Goal: Task Accomplishment & Management: Use online tool/utility

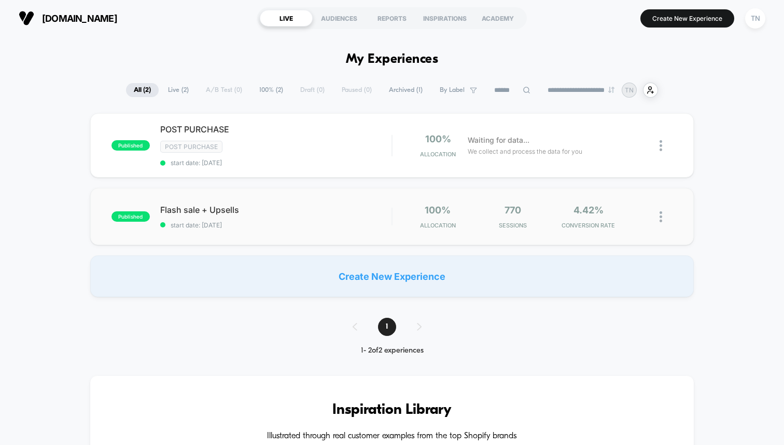
click at [244, 190] on div "published Flash sale + Upsells start date: [DATE] 100% Allocation 770 Sessions …" at bounding box center [392, 216] width 604 height 57
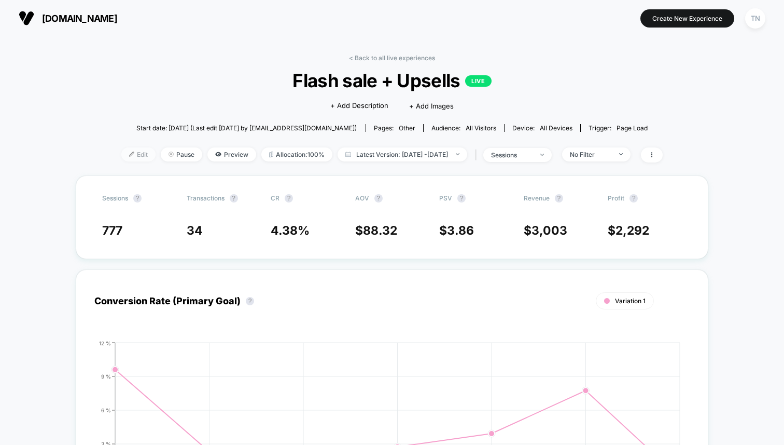
click at [121, 151] on span "Edit" at bounding box center [138, 154] width 34 height 14
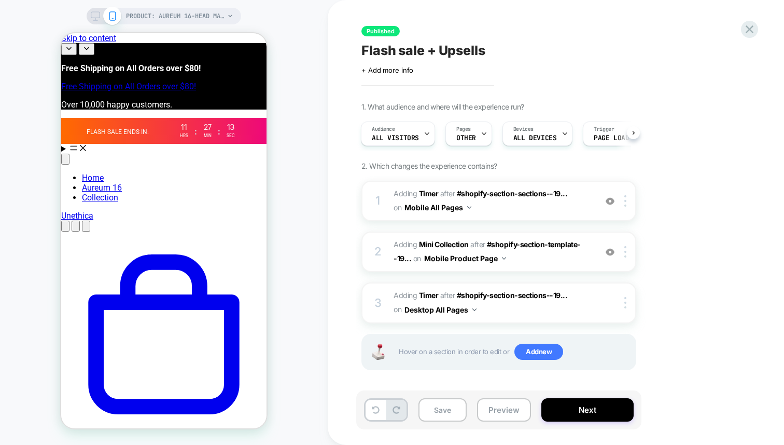
click at [104, 12] on span at bounding box center [112, 16] width 18 height 18
click at [91, 15] on icon at bounding box center [95, 15] width 9 height 9
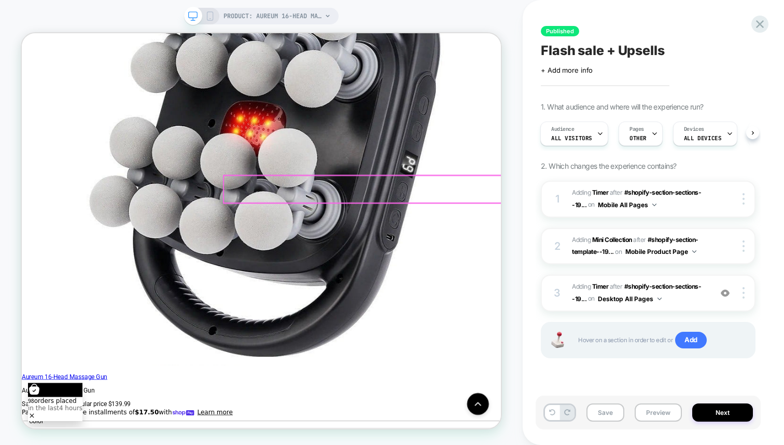
scroll to position [1529, 0]
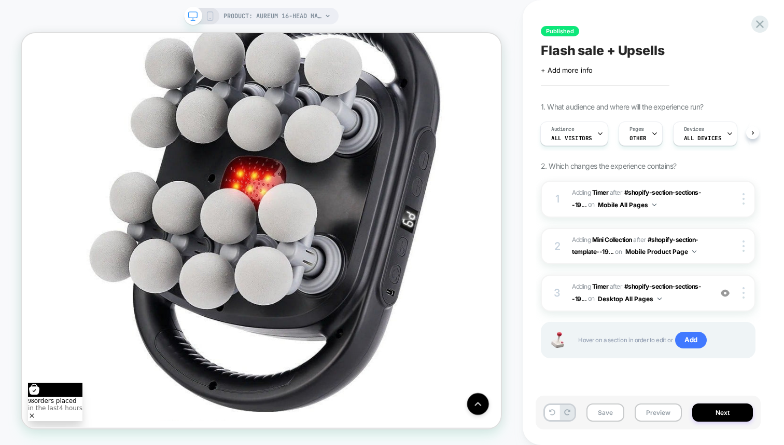
click at [209, 11] on div "PRODUCT: Aureum 16-Head Massage Gun" at bounding box center [261, 16] width 155 height 17
click at [209, 15] on icon at bounding box center [209, 15] width 9 height 9
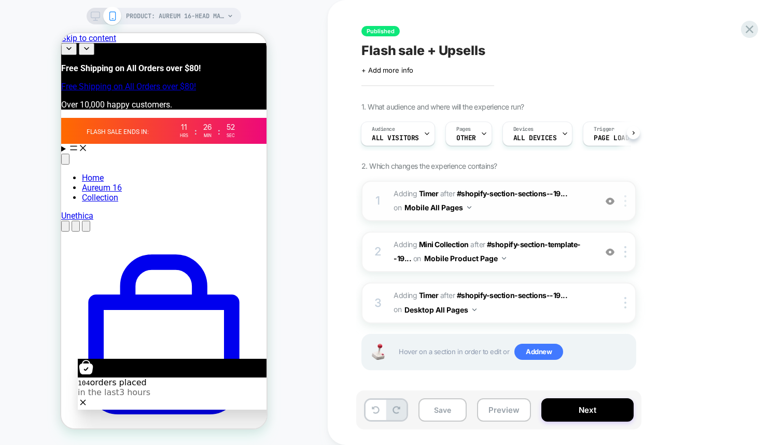
click at [628, 201] on div at bounding box center [627, 200] width 17 height 11
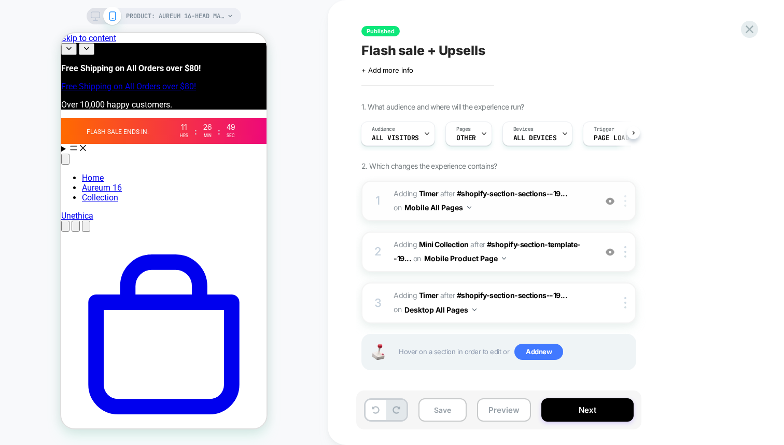
click at [619, 200] on div at bounding box center [627, 200] width 17 height 11
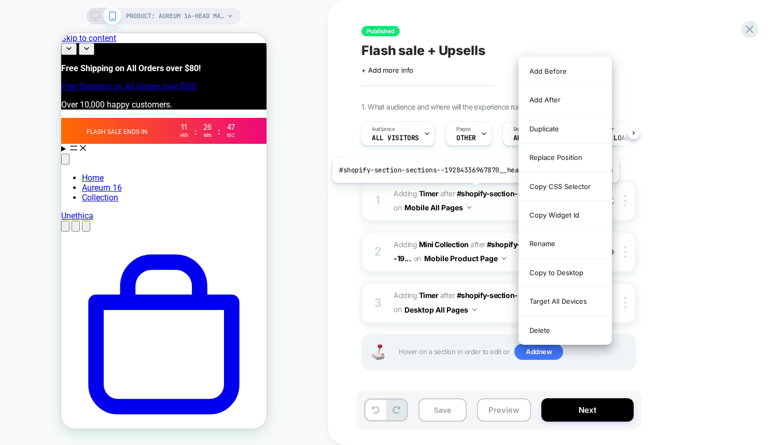
click at [461, 201] on button "Mobile All Pages" at bounding box center [438, 207] width 67 height 15
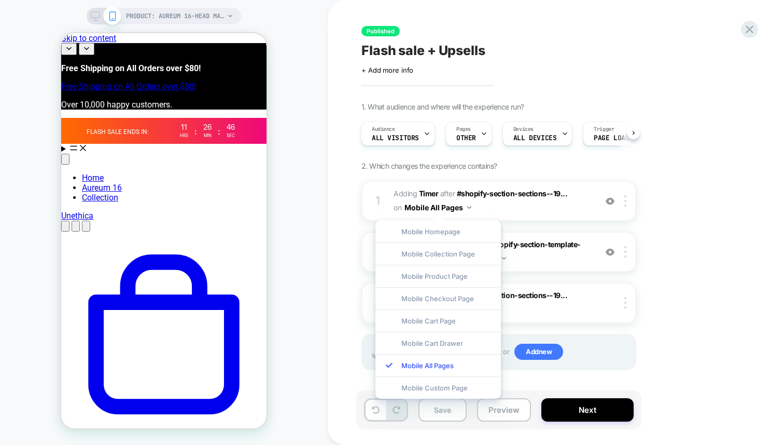
click at [495, 217] on div "Mobile Homepage Mobile Collection Page Mobile Product Page Mobile Checkout Page…" at bounding box center [438, 309] width 136 height 189
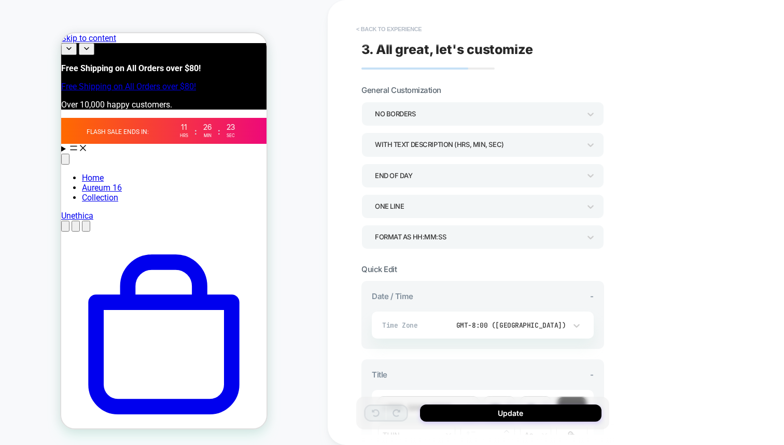
click at [391, 30] on button "< Back to experience" at bounding box center [389, 29] width 76 height 17
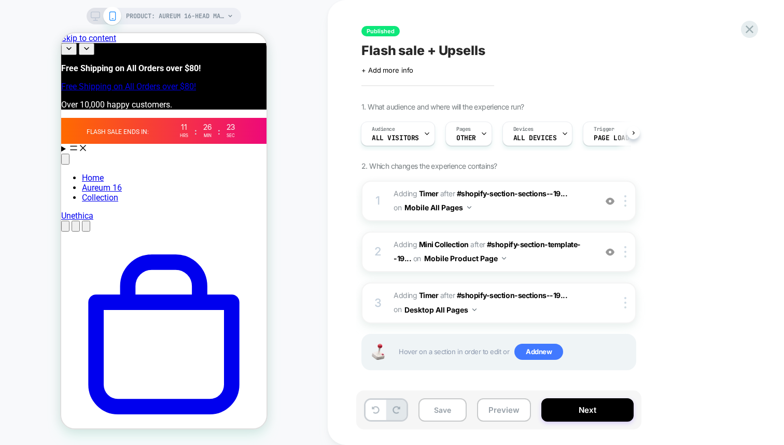
scroll to position [3, 0]
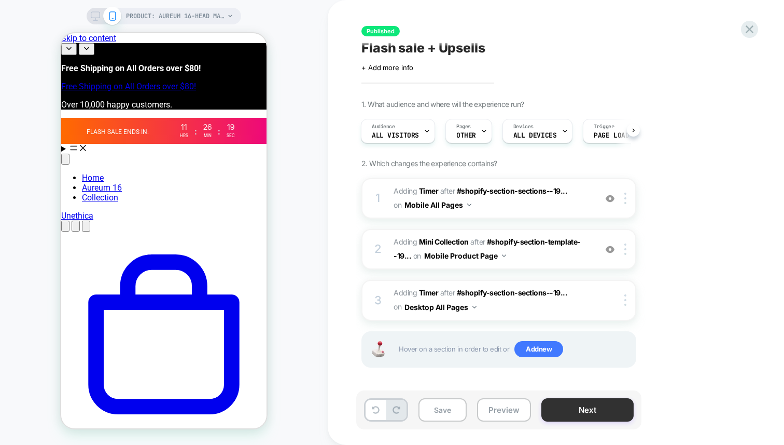
click at [572, 420] on button "Next" at bounding box center [588, 409] width 92 height 23
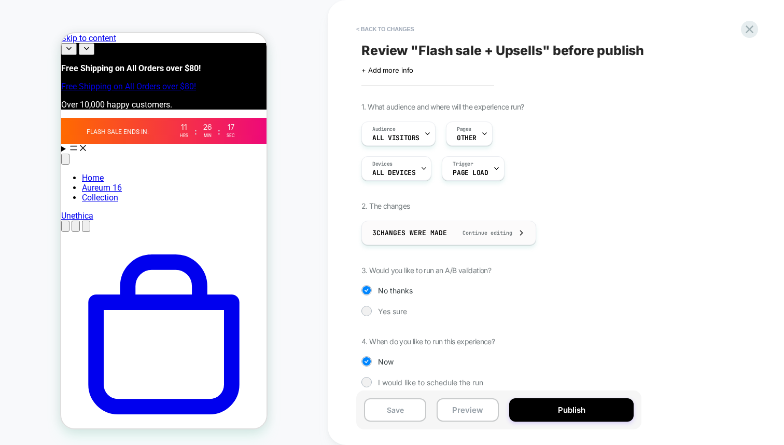
click at [458, 235] on span "Continue editing" at bounding box center [482, 232] width 60 height 7
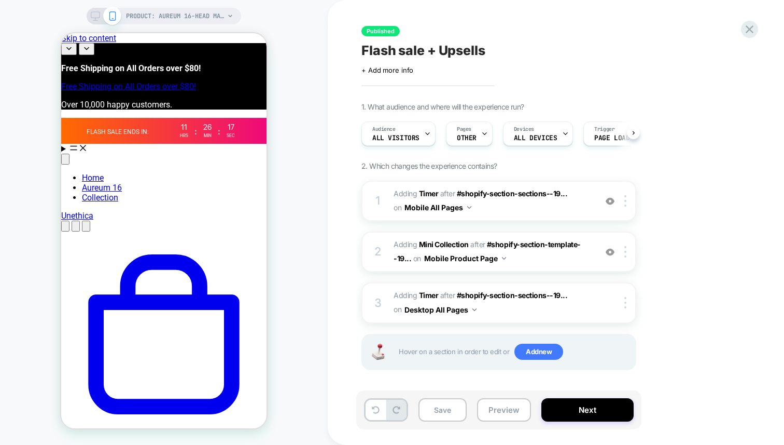
scroll to position [0, 1]
click at [562, 406] on button "Next" at bounding box center [588, 409] width 92 height 23
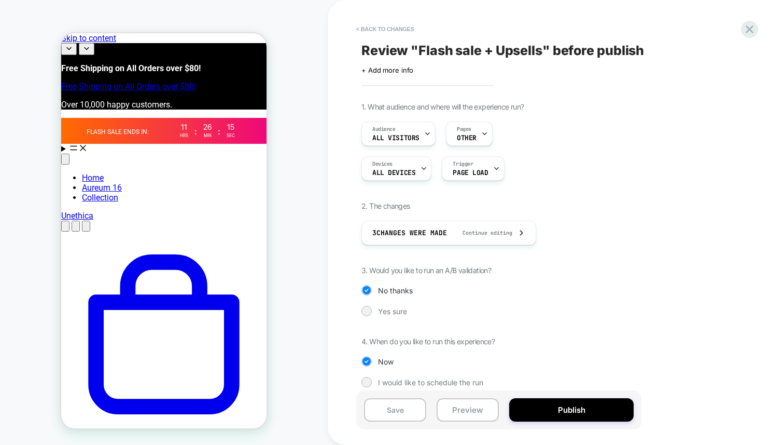
scroll to position [9, 0]
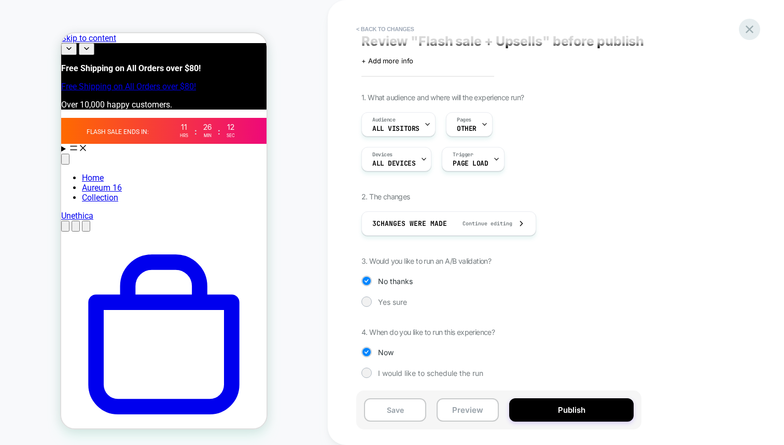
click at [748, 33] on icon at bounding box center [750, 29] width 14 height 14
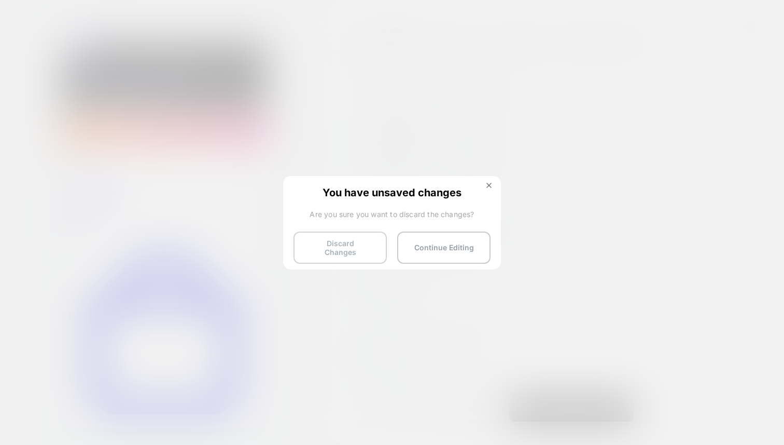
click at [377, 247] on button "Discard Changes" at bounding box center [340, 247] width 93 height 32
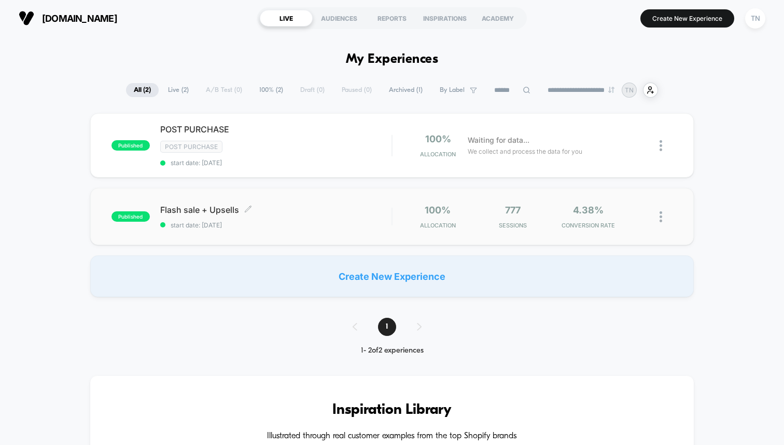
click at [316, 221] on span "start date: [DATE]" at bounding box center [275, 225] width 231 height 8
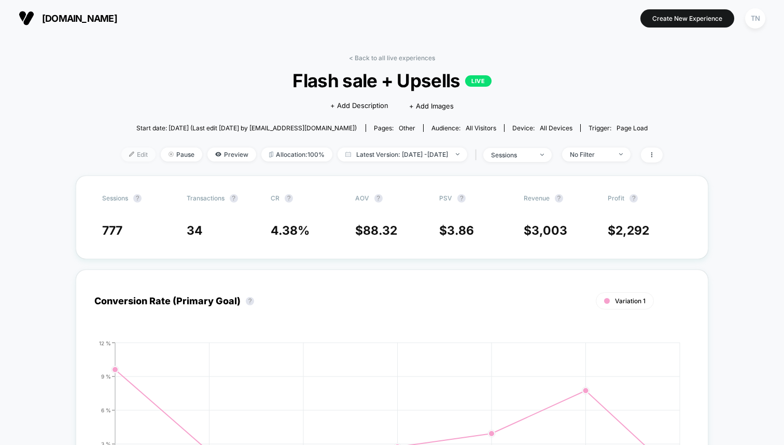
click at [125, 149] on span "Edit" at bounding box center [138, 154] width 34 height 14
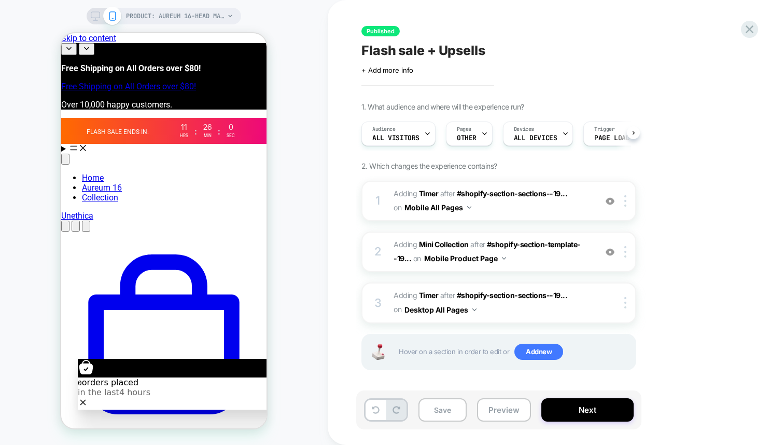
scroll to position [0, 1]
click at [575, 413] on button "Next" at bounding box center [588, 409] width 92 height 23
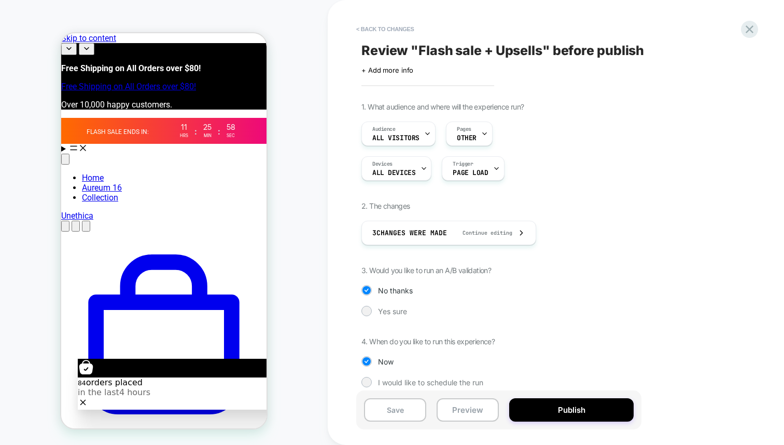
scroll to position [9, 0]
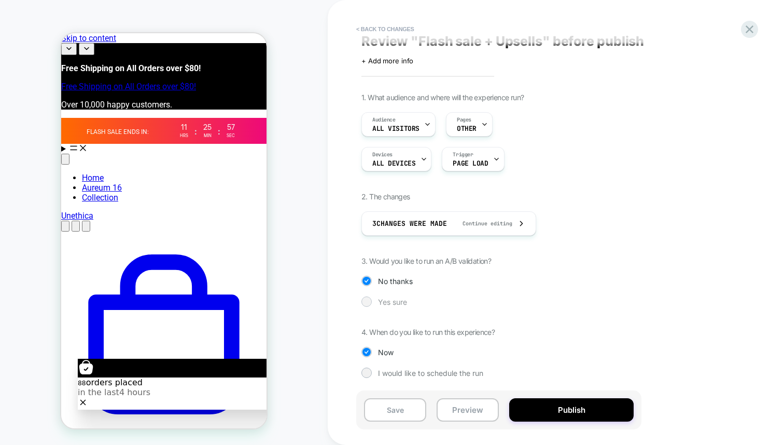
click at [388, 305] on span "Yes sure" at bounding box center [392, 301] width 29 height 9
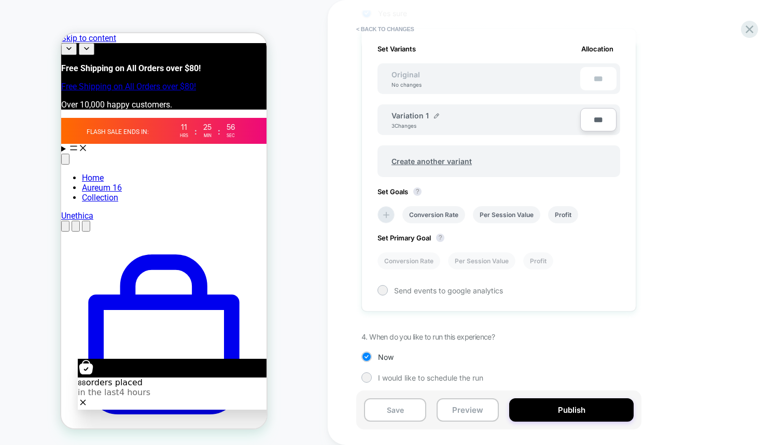
scroll to position [303, 0]
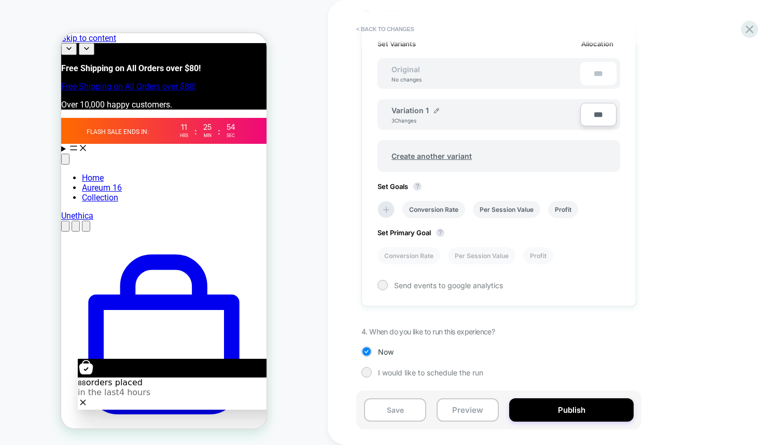
click at [433, 111] on div "Variation 1" at bounding box center [416, 110] width 48 height 9
click at [436, 109] on img at bounding box center [436, 110] width 5 height 5
click at [433, 113] on input "**********" at bounding box center [429, 115] width 75 height 20
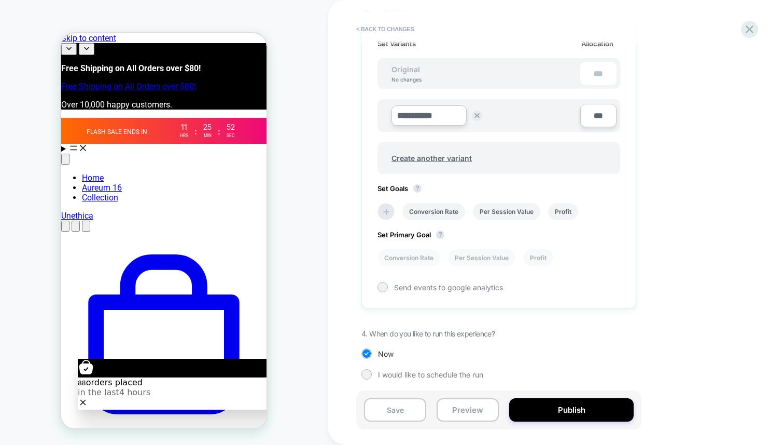
type input "*"
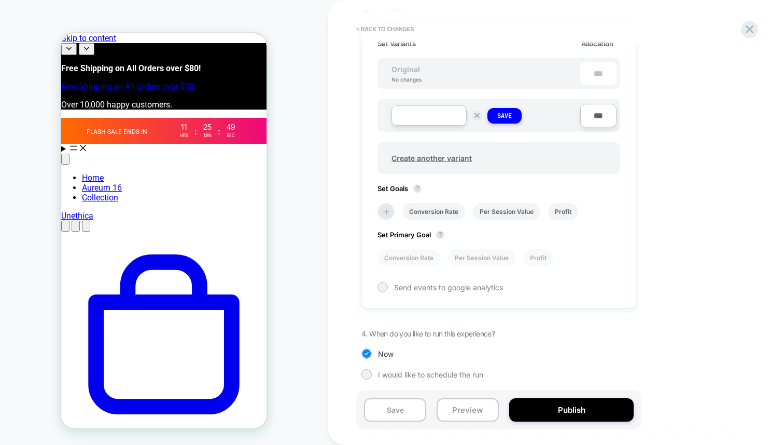
type input "*"
type input "**"
click at [512, 120] on button "Save" at bounding box center [505, 116] width 34 height 16
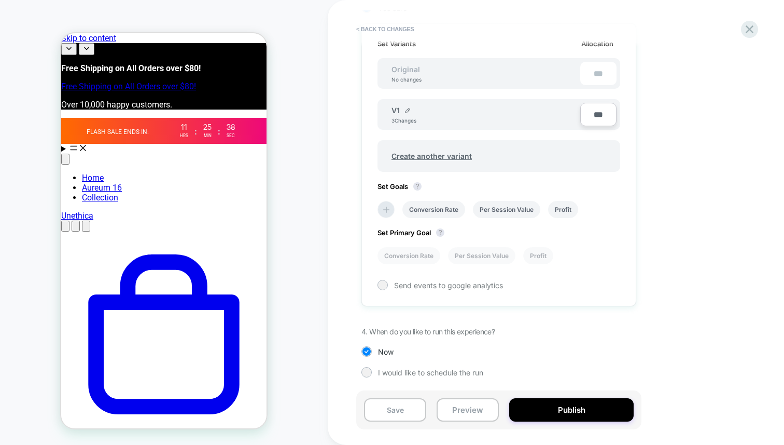
click at [411, 76] on div "No changes" at bounding box center [406, 79] width 51 height 6
click at [411, 78] on div "No changes" at bounding box center [406, 79] width 51 height 6
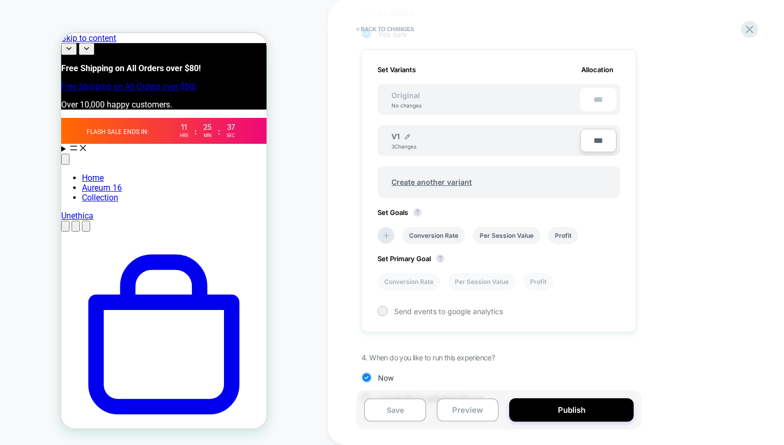
scroll to position [275, 0]
click at [401, 105] on div "No changes" at bounding box center [406, 107] width 51 height 6
click at [412, 182] on span "Create another variant" at bounding box center [431, 183] width 101 height 24
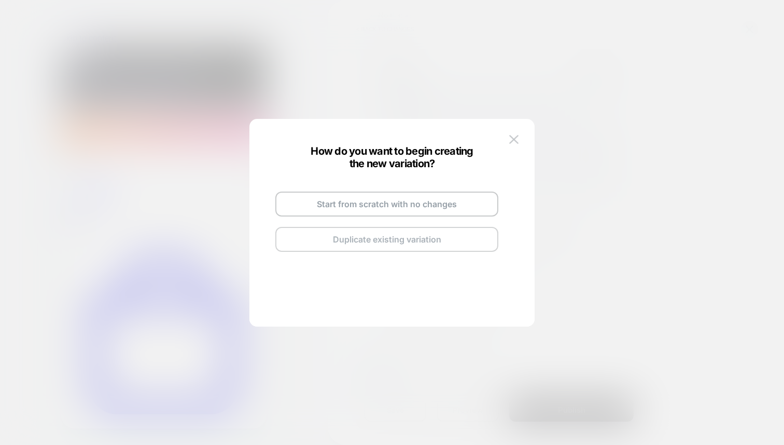
click at [397, 232] on button "Duplicate existing variation" at bounding box center [386, 239] width 223 height 25
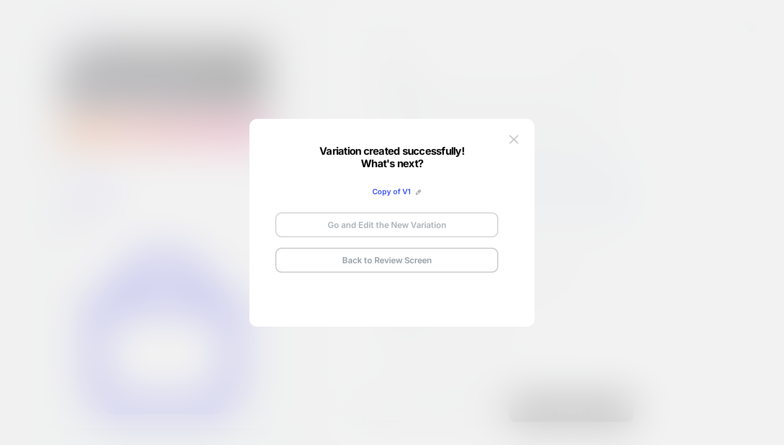
click at [413, 226] on button "Go and Edit the New Variation" at bounding box center [386, 224] width 223 height 25
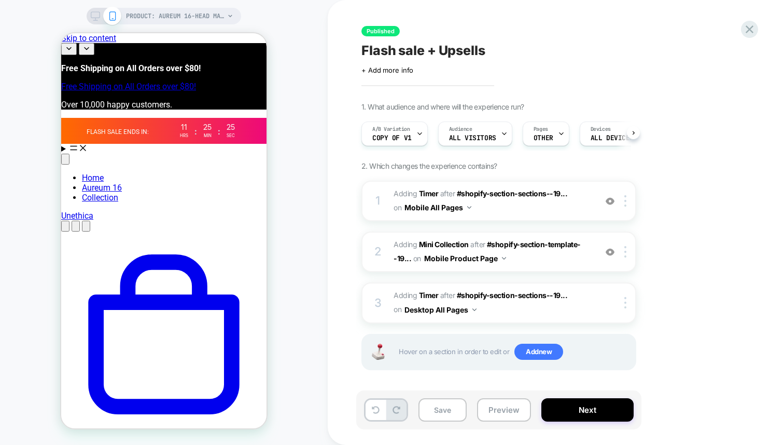
scroll to position [0, 1]
click at [398, 137] on span "Copy of V1" at bounding box center [391, 137] width 39 height 7
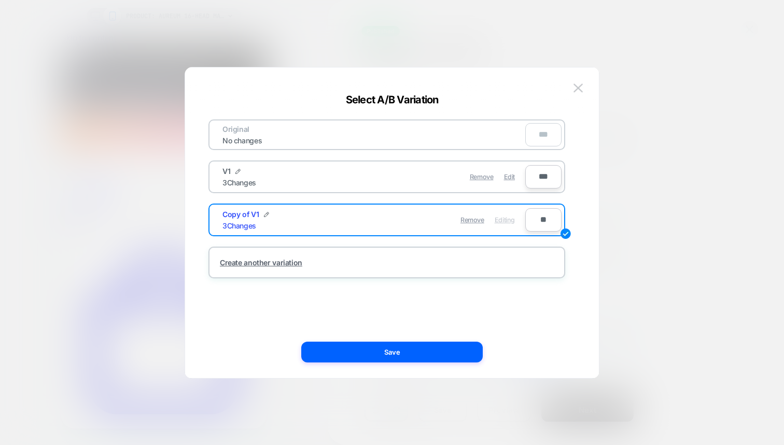
drag, startPoint x: 470, startPoint y: 218, endPoint x: 385, endPoint y: 209, distance: 85.1
click at [385, 209] on div "Copy of V1 3 Changes Remove Editing" at bounding box center [368, 219] width 313 height 25
click at [267, 214] on img at bounding box center [266, 214] width 5 height 5
click at [266, 217] on input "**********" at bounding box center [260, 220] width 75 height 20
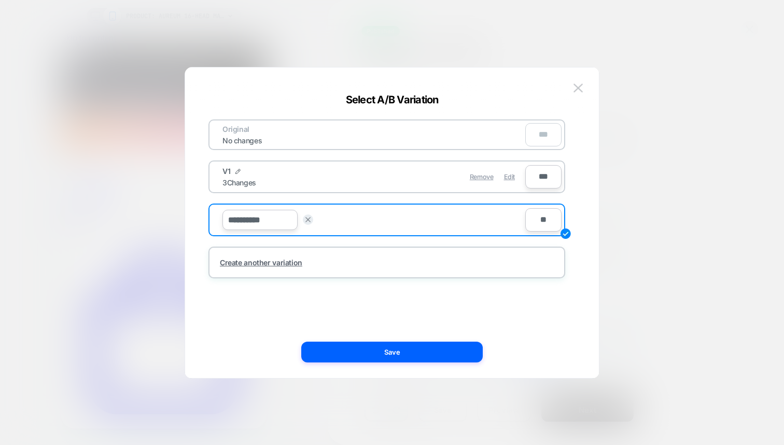
click at [266, 217] on input "**********" at bounding box center [260, 220] width 75 height 20
type input "**"
click at [334, 220] on strong "Save" at bounding box center [336, 220] width 17 height 8
click at [547, 220] on input "**" at bounding box center [544, 219] width 36 height 23
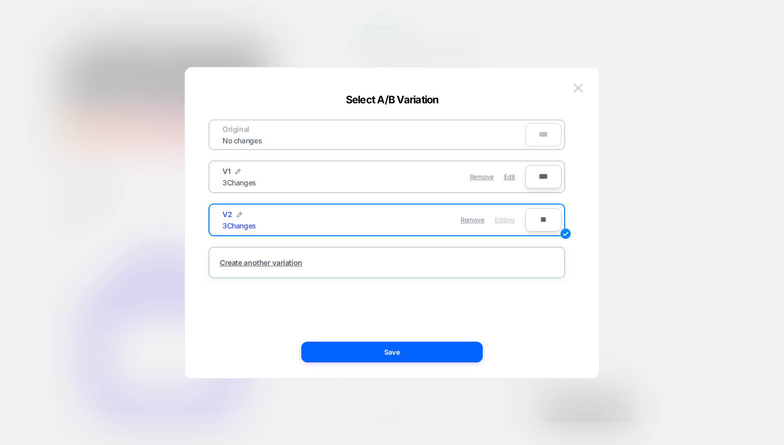
type input "***"
type input "**"
type input "***"
click at [532, 318] on div "Original No changes ** V1 3 Changes Remove Edit *** V2 3 Changes Remove Editing…" at bounding box center [387, 222] width 383 height 269
click at [418, 349] on button "Save" at bounding box center [392, 351] width 182 height 21
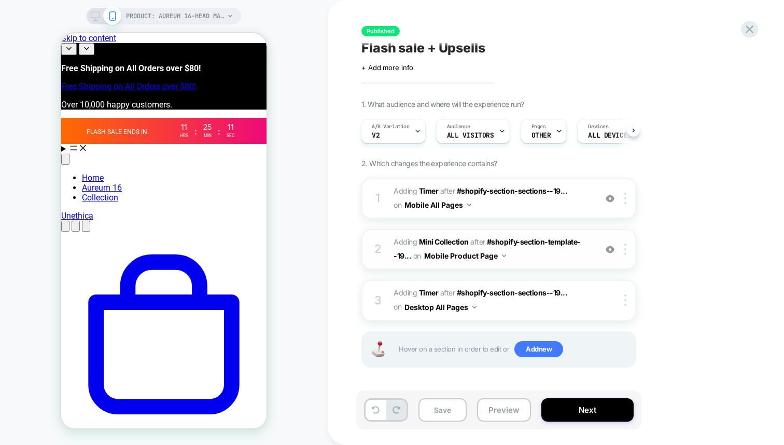
scroll to position [2, 0]
click at [544, 209] on span "#_loomi_addon_1758218243442 Adding Timer AFTER #shopify-section-sections--19...…" at bounding box center [493, 199] width 198 height 28
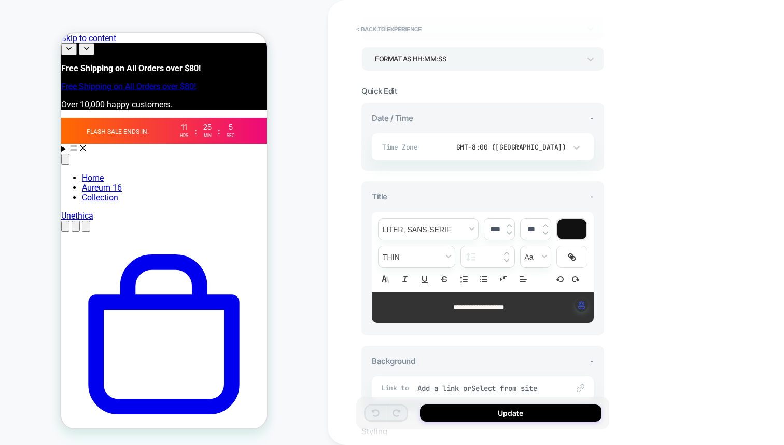
scroll to position [224, 0]
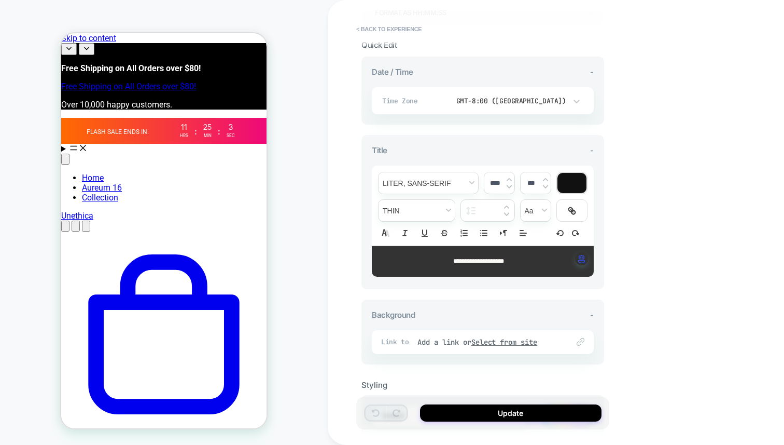
click at [504, 261] on span "**********" at bounding box center [478, 261] width 51 height 6
type input "****"
click at [506, 287] on div "**********" at bounding box center [483, 210] width 243 height 307
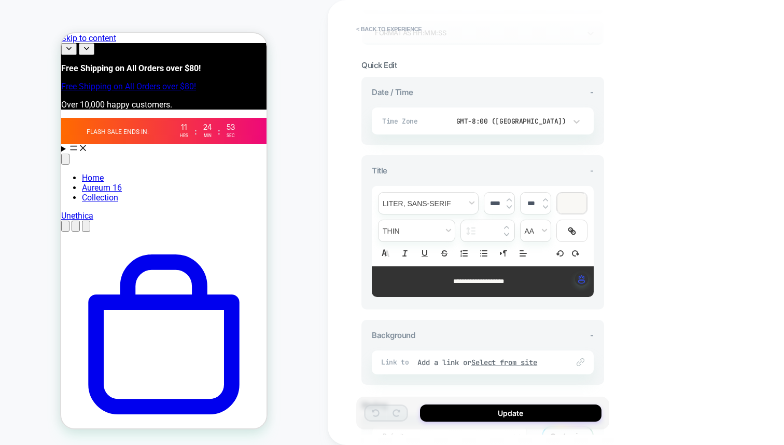
scroll to position [205, 0]
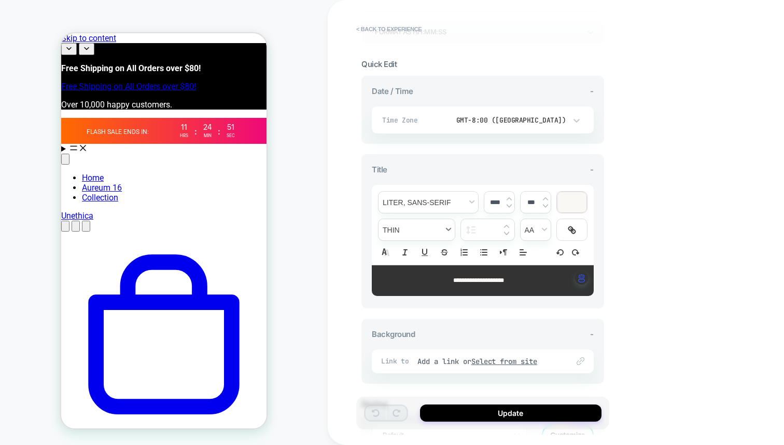
click at [422, 227] on span "fontWeight" at bounding box center [417, 229] width 76 height 21
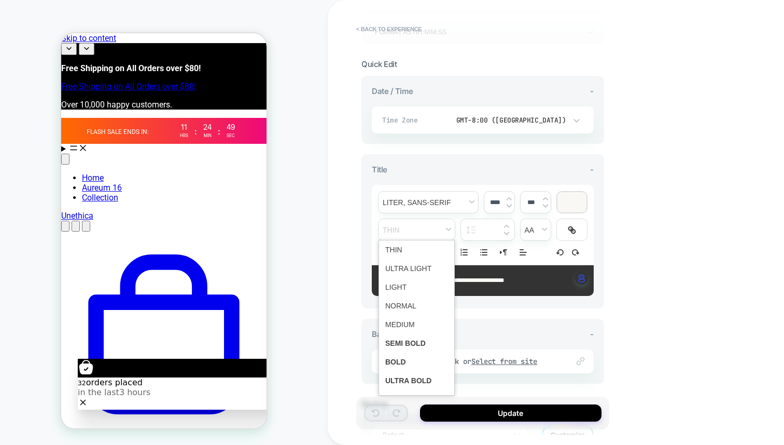
click at [671, 210] on div "**********" at bounding box center [556, 222] width 457 height 445
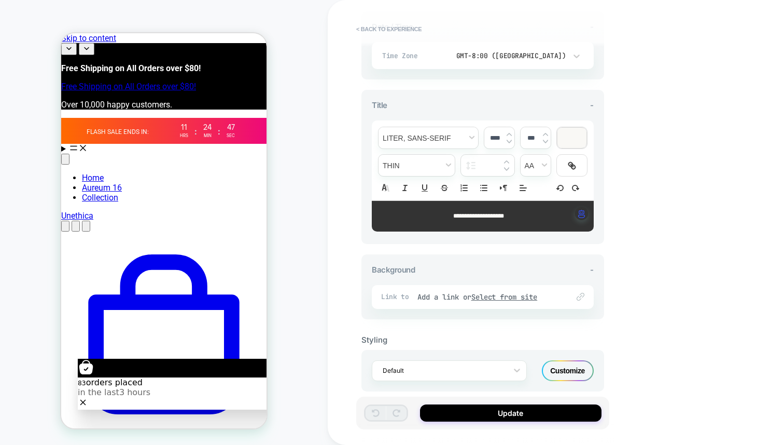
scroll to position [280, 0]
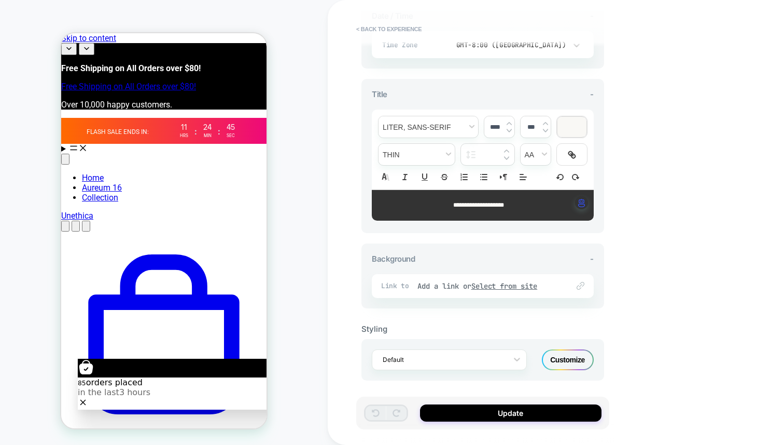
click at [563, 380] on div "**********" at bounding box center [483, 100] width 243 height 591
click at [563, 363] on div "Customize" at bounding box center [568, 359] width 52 height 21
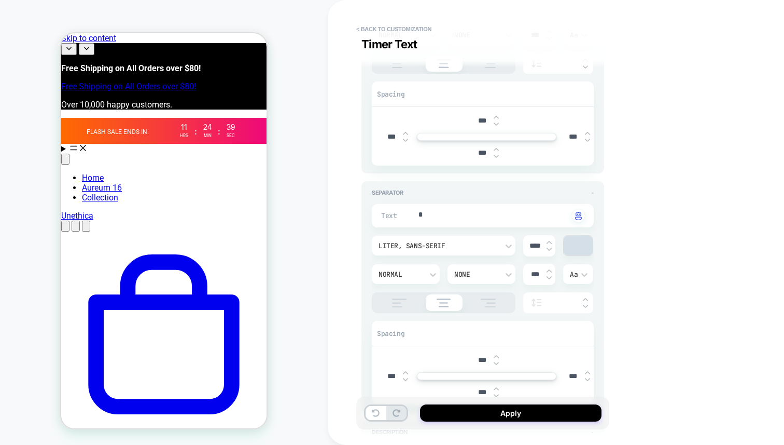
scroll to position [519, 0]
type textarea "*"
type textarea "**"
type textarea "*"
type textarea "***"
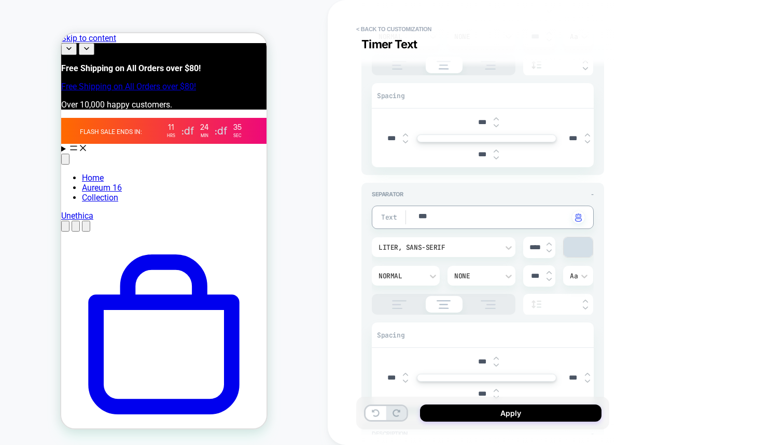
type textarea "*"
type textarea "**"
type textarea "*"
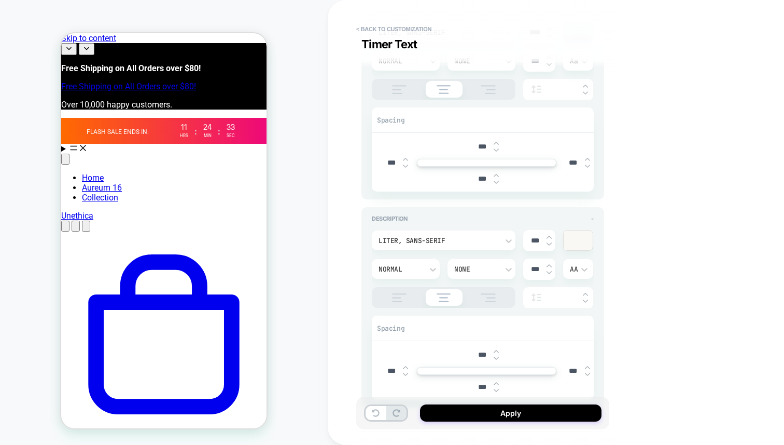
scroll to position [736, 0]
click at [458, 240] on div "Liter, sans-serif" at bounding box center [439, 238] width 120 height 9
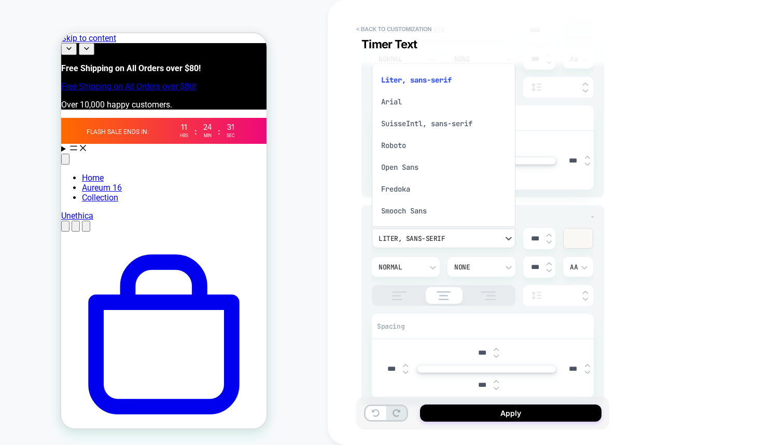
click at [355, 283] on div at bounding box center [392, 222] width 784 height 445
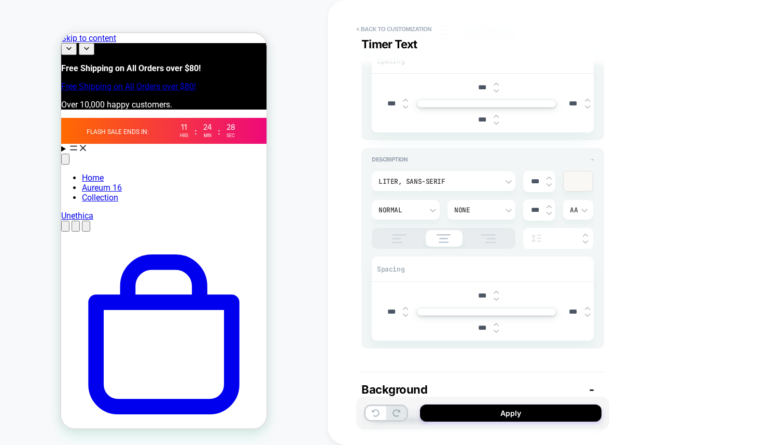
scroll to position [791, 0]
click at [476, 187] on div "Liter, sans-serif" at bounding box center [444, 183] width 144 height 20
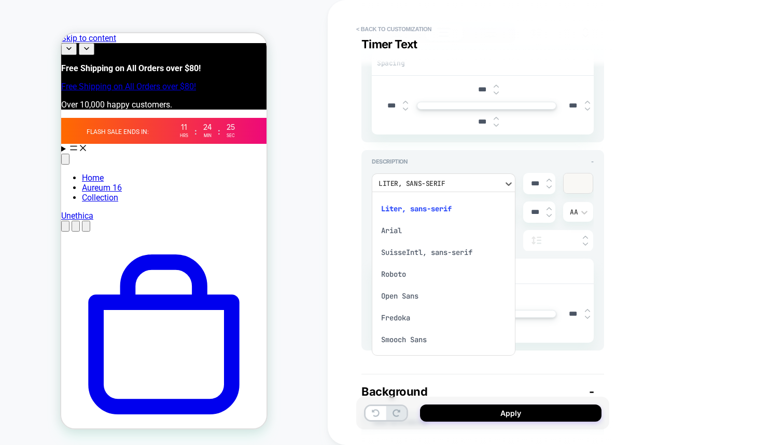
click at [450, 178] on div at bounding box center [392, 222] width 784 height 445
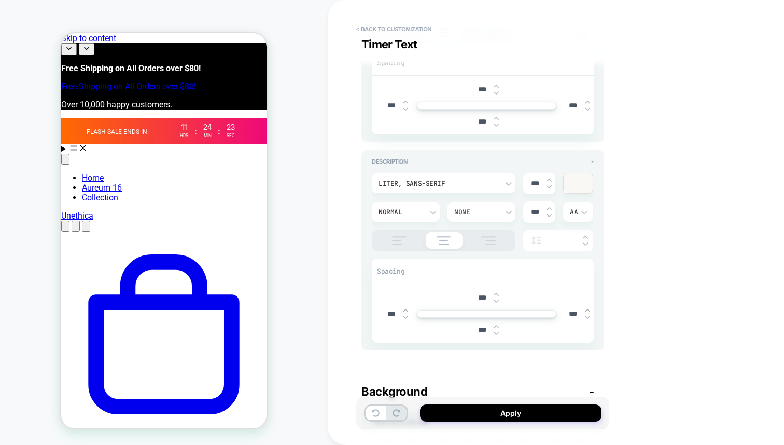
click at [451, 212] on div "None" at bounding box center [476, 211] width 54 height 11
click at [468, 312] on div "Underline" at bounding box center [482, 312] width 60 height 22
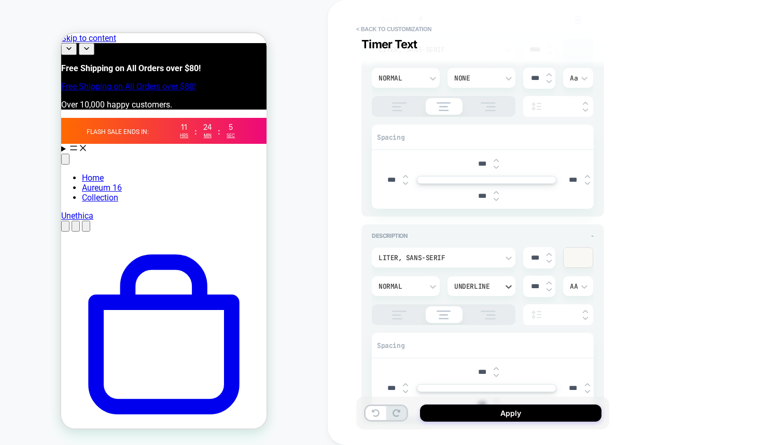
scroll to position [726, 0]
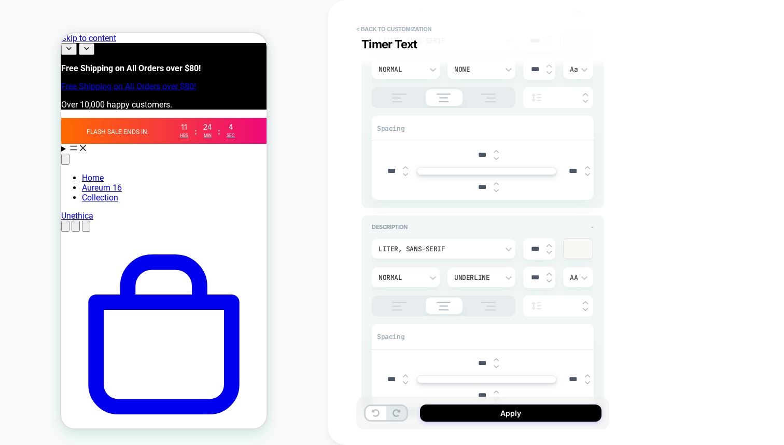
click at [405, 230] on div "Liter, sans-serif *** Normal Underline *** AA Spacing *** *** *** ***" at bounding box center [483, 318] width 222 height 177
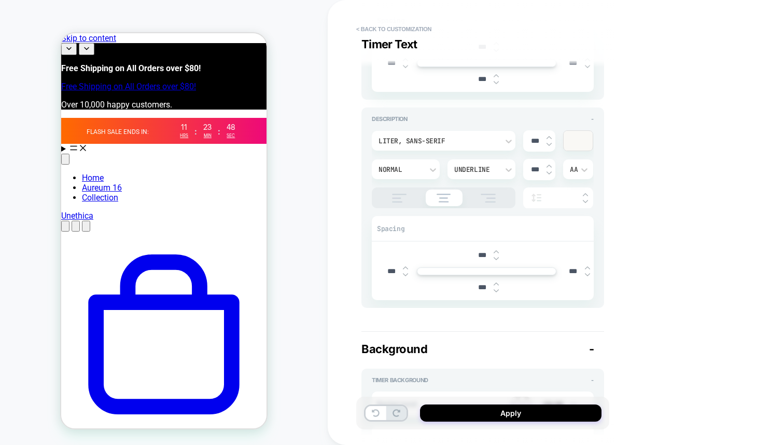
scroll to position [831, 0]
click at [397, 190] on div at bounding box center [444, 200] width 144 height 21
click at [396, 200] on img at bounding box center [400, 200] width 26 height 9
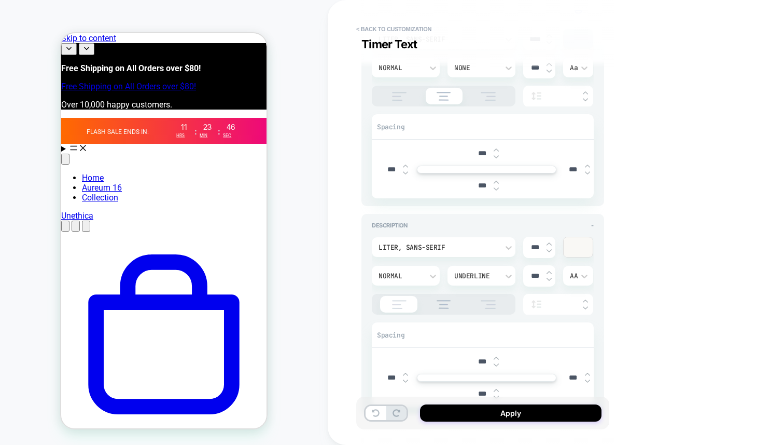
click at [428, 119] on div "Spacing" at bounding box center [483, 127] width 222 height 25
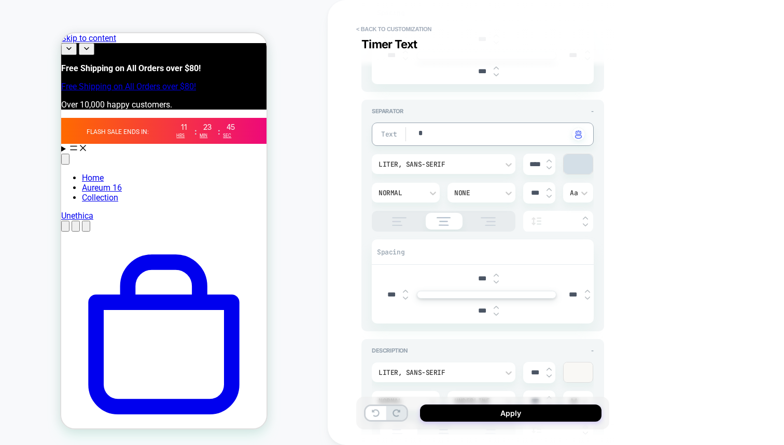
type textarea "*"
type textarea "**"
type textarea "*"
type textarea "***"
type textarea "*"
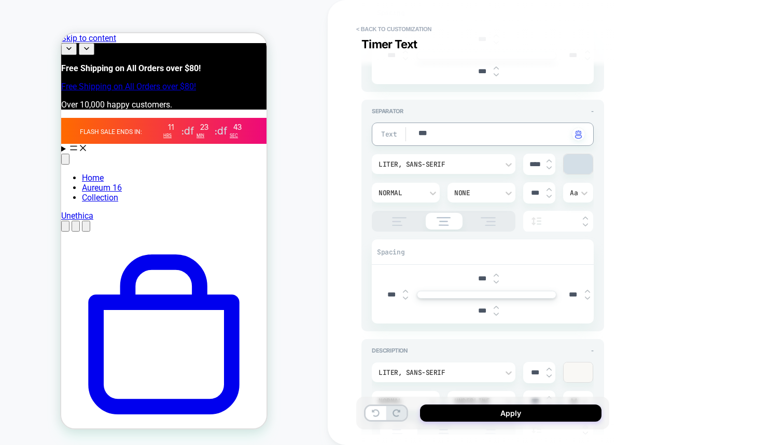
type textarea "**"
type textarea "*"
click at [607, 185] on div "**********" at bounding box center [482, 222] width 253 height 424
click at [475, 141] on div "Text * Click to change to alternative text" at bounding box center [483, 133] width 222 height 23
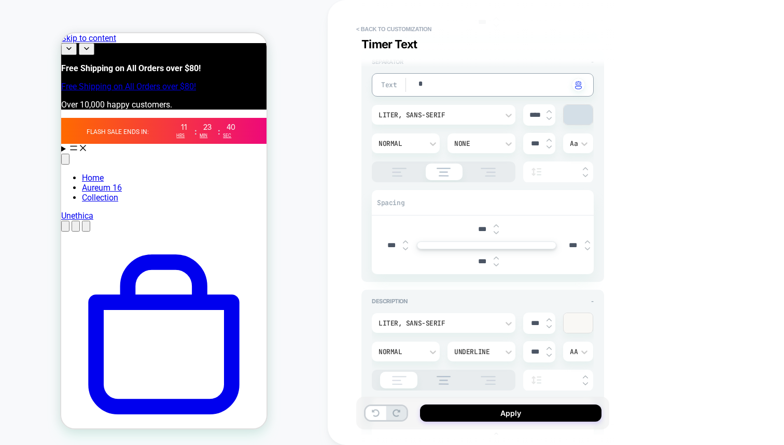
scroll to position [673, 0]
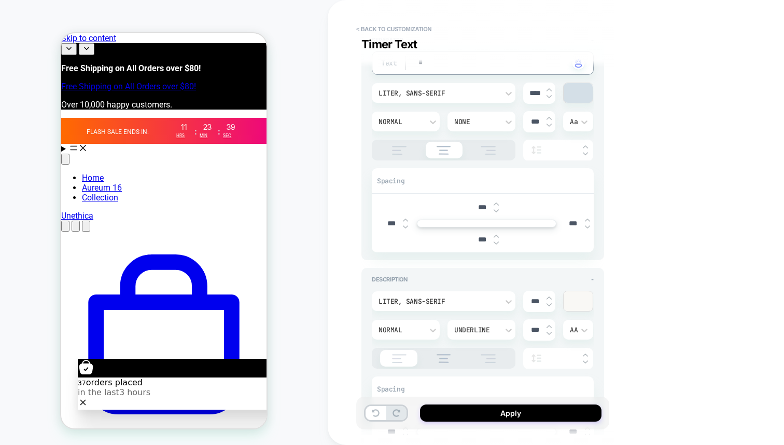
click at [439, 362] on div at bounding box center [444, 358] width 144 height 21
click at [442, 362] on div at bounding box center [444, 358] width 144 height 21
click at [450, 358] on img at bounding box center [444, 358] width 25 height 9
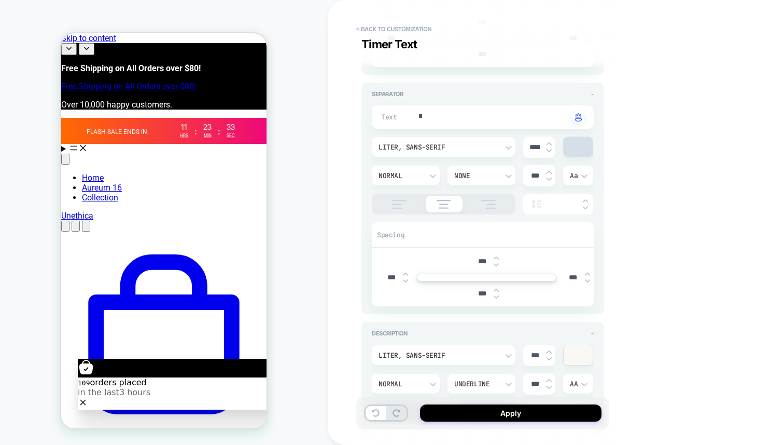
click at [382, 19] on div "***" at bounding box center [487, 21] width 214 height 21
click at [382, 30] on button "< Back to customization" at bounding box center [394, 29] width 86 height 17
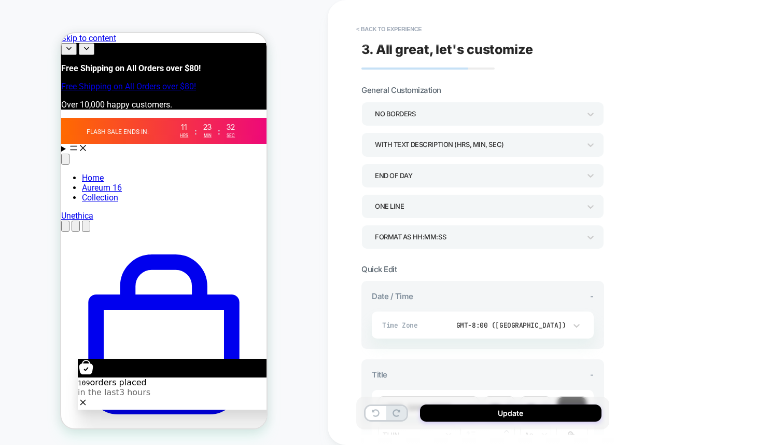
click at [382, 30] on button "< Back to experience" at bounding box center [389, 29] width 76 height 17
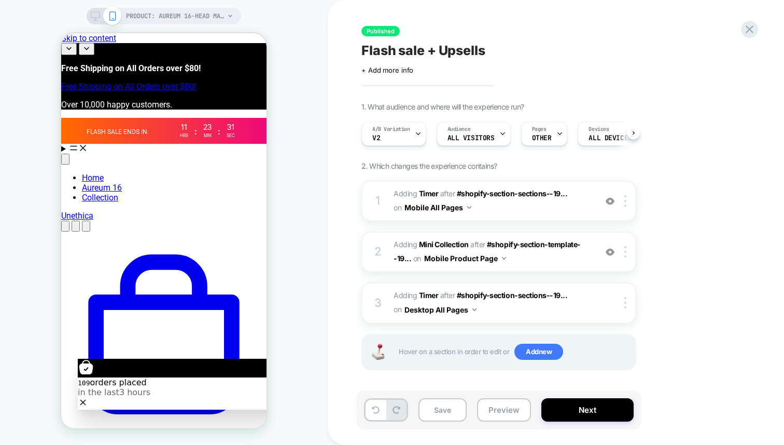
scroll to position [0, 1]
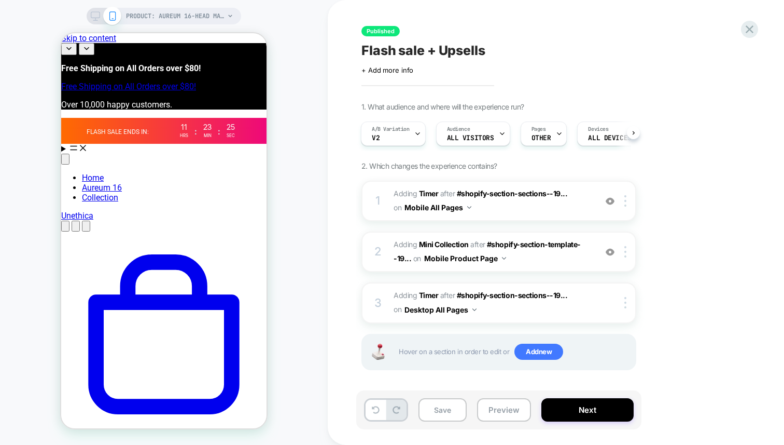
click at [541, 75] on div "Published Flash sale + Upsells Click to edit experience details + Add more info…" at bounding box center [550, 222] width 389 height 424
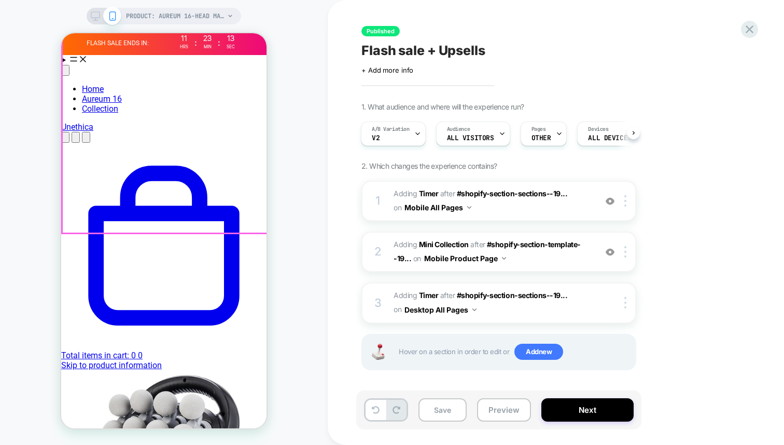
scroll to position [140, 0]
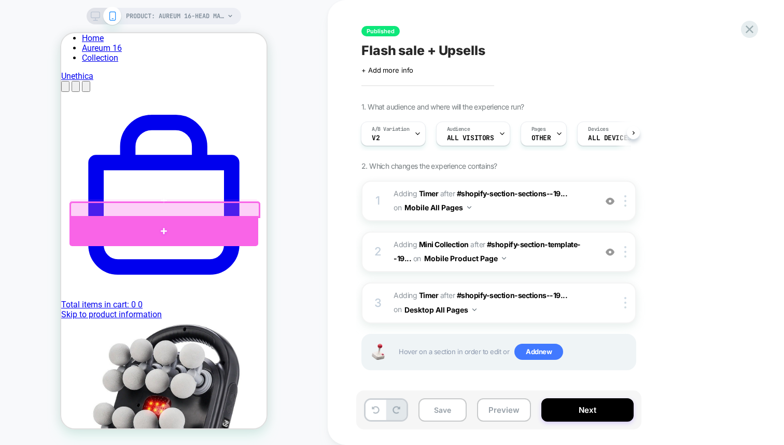
click at [163, 223] on div at bounding box center [164, 231] width 189 height 30
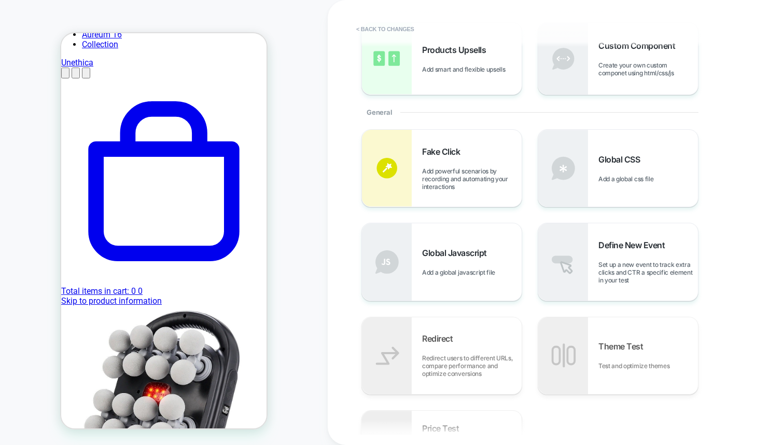
scroll to position [0, 0]
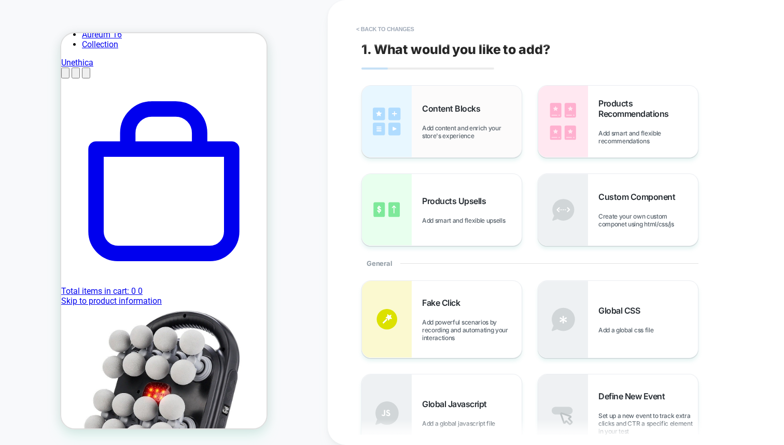
click at [480, 141] on div "Content Blocks Add content and enrich your store's experience" at bounding box center [442, 122] width 160 height 72
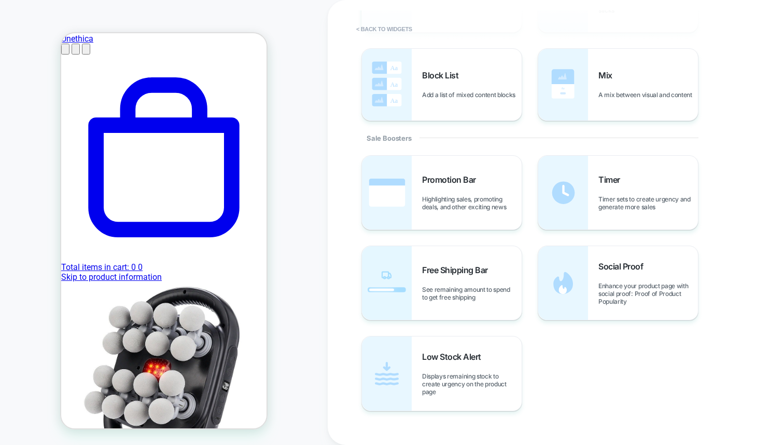
scroll to position [427, 0]
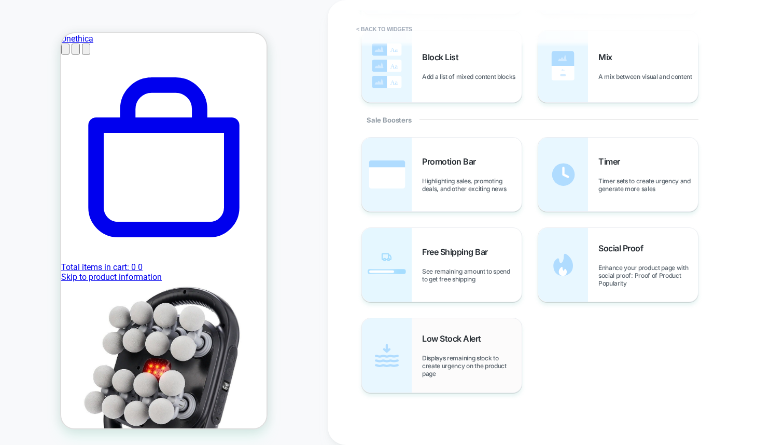
click at [459, 355] on span "Displays remaining stock to create urgency on the product page" at bounding box center [472, 365] width 100 height 23
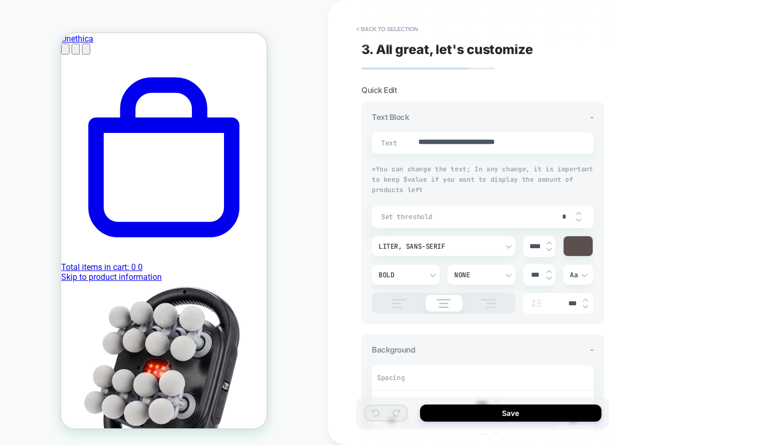
scroll to position [186, 0]
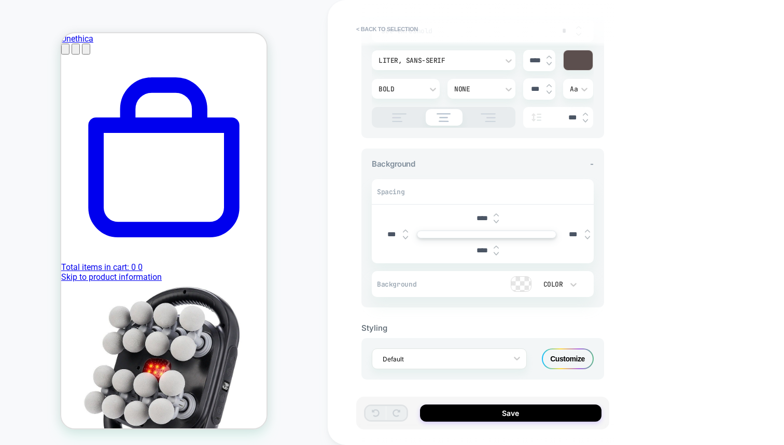
click at [559, 348] on div "Customize" at bounding box center [568, 358] width 52 height 21
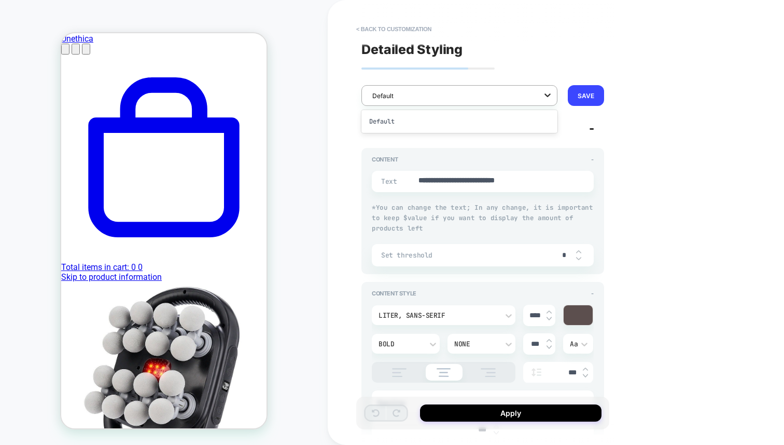
click at [543, 90] on icon at bounding box center [548, 95] width 10 height 10
click at [475, 114] on div "Default" at bounding box center [460, 121] width 196 height 19
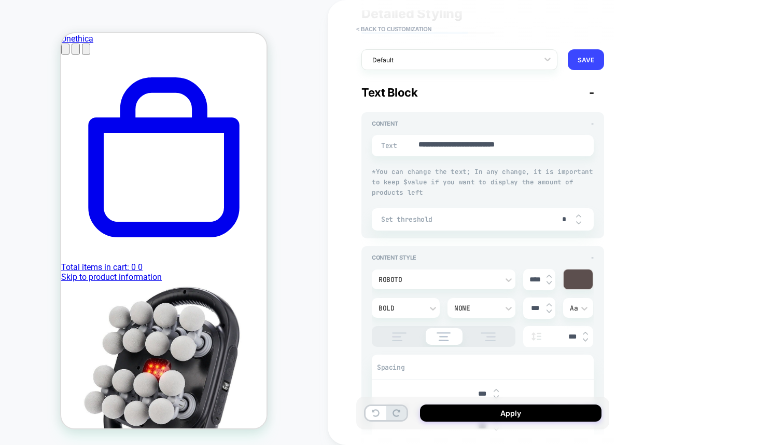
scroll to position [0, 0]
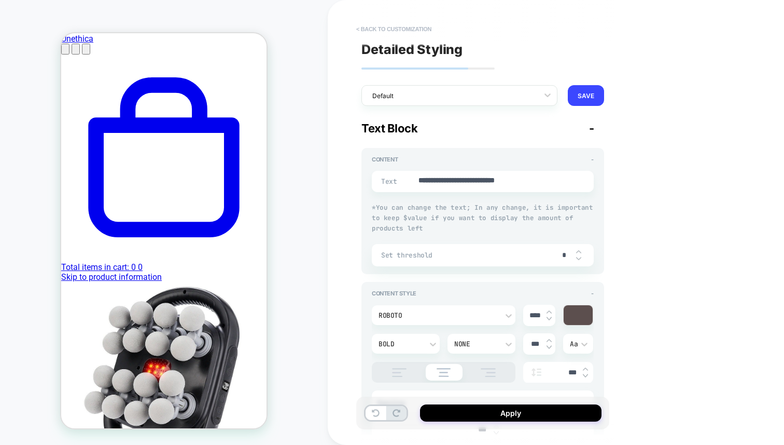
click at [388, 30] on button "< Back to customization" at bounding box center [394, 29] width 86 height 17
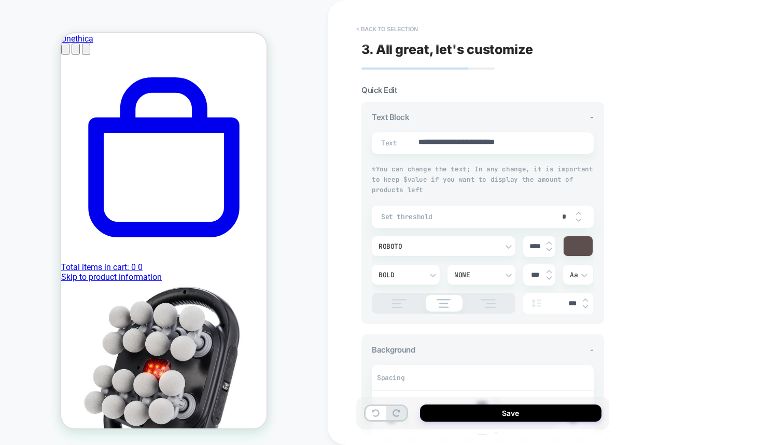
click at [389, 30] on button "< Back to selection" at bounding box center [387, 29] width 72 height 17
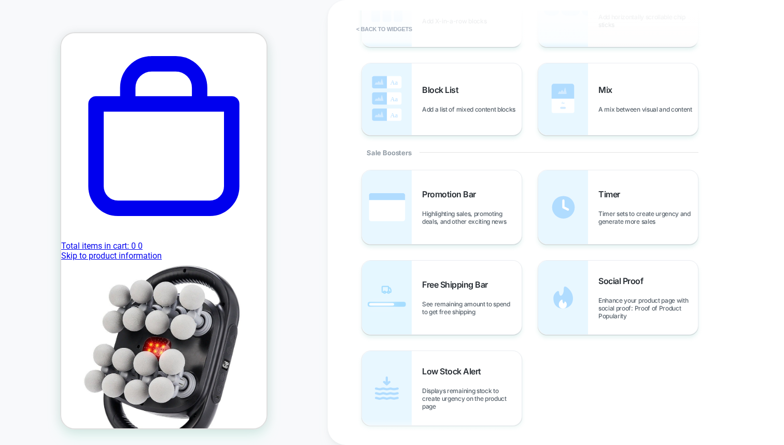
scroll to position [427, 0]
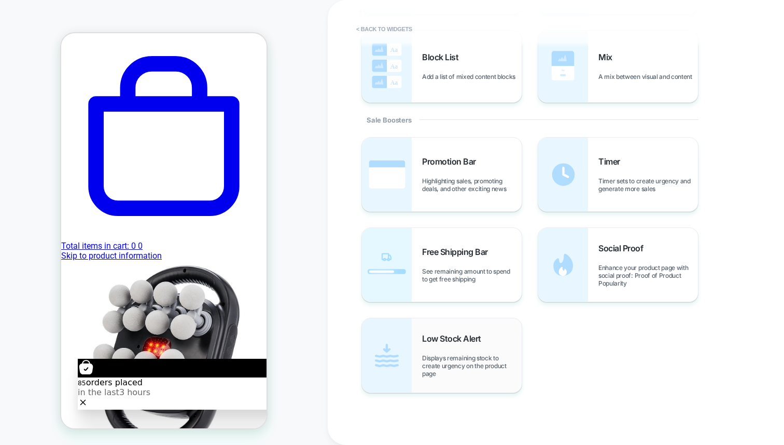
click at [454, 351] on div "Low Stock Alert Displays remaining stock to create urgency on the product page" at bounding box center [472, 355] width 100 height 44
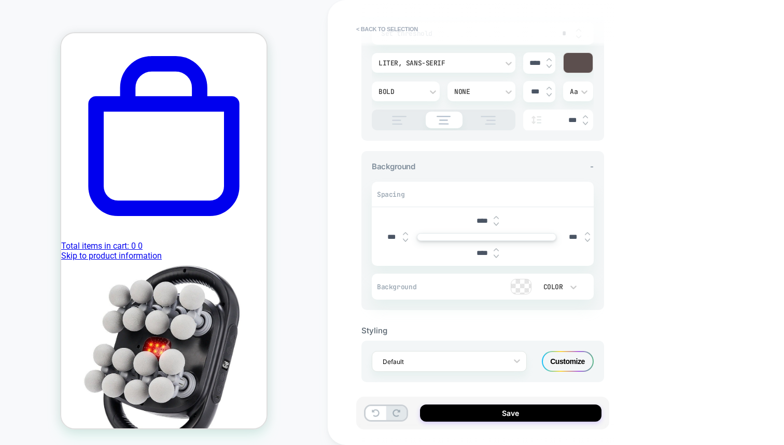
scroll to position [186, 0]
click at [475, 361] on div "Default" at bounding box center [443, 359] width 130 height 14
click at [481, 247] on input "****" at bounding box center [482, 250] width 23 height 9
type textarea "*"
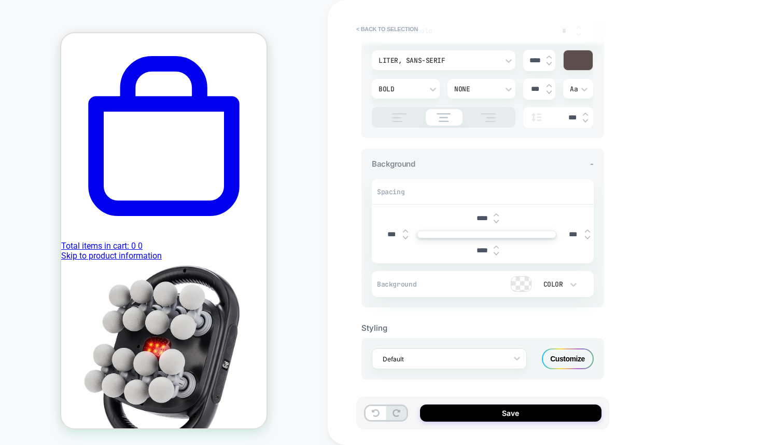
type input "***"
type textarea "*"
type input "***"
click at [482, 217] on input "****" at bounding box center [482, 218] width 23 height 9
type textarea "*"
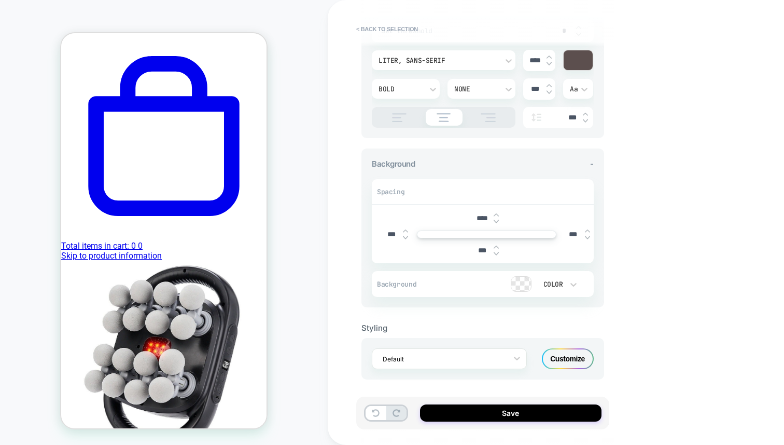
type input "***"
type textarea "*"
type input "***"
type textarea "*"
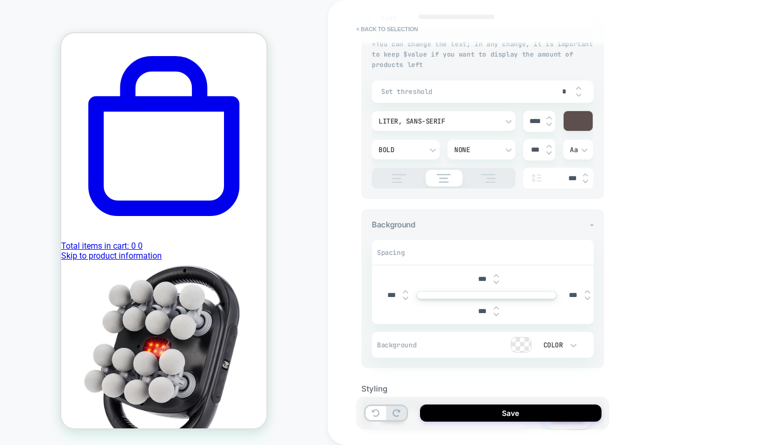
scroll to position [121, 0]
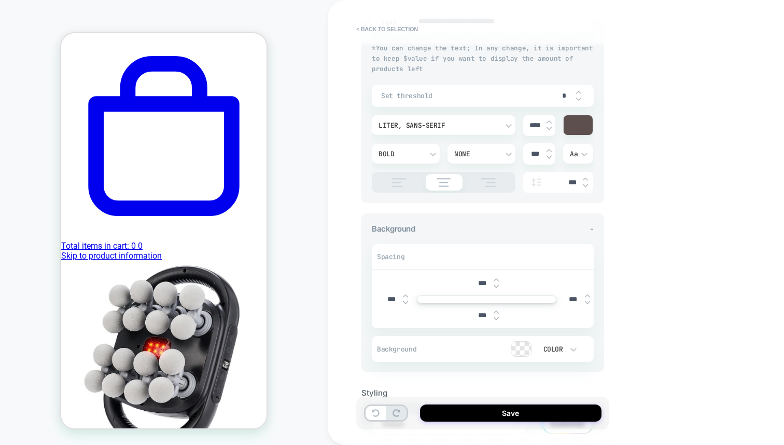
type input "***"
click at [389, 185] on img at bounding box center [400, 182] width 26 height 9
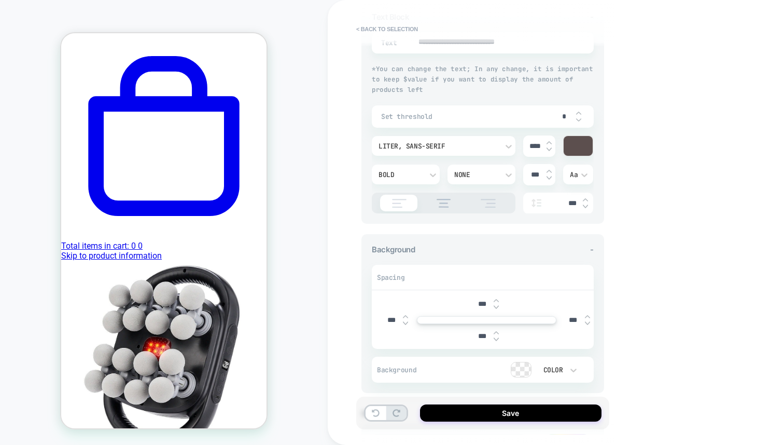
scroll to position [96, 0]
click at [567, 321] on input "***" at bounding box center [573, 323] width 23 height 9
type textarea "*"
type input "****"
type textarea "*"
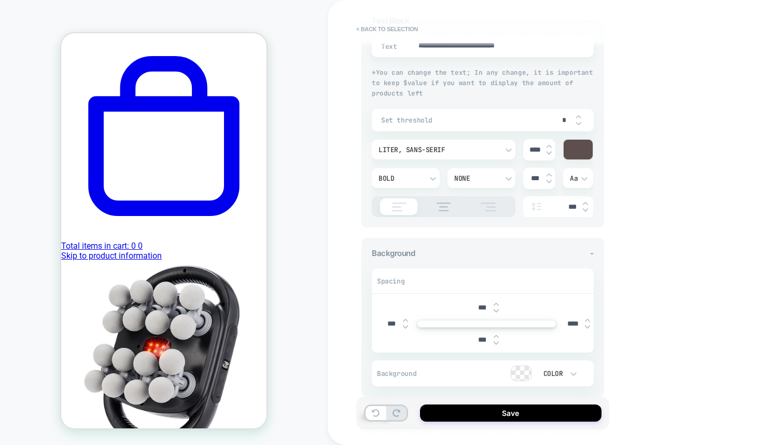
type input "*****"
type textarea "*"
type input "****"
type textarea "*"
type input "***"
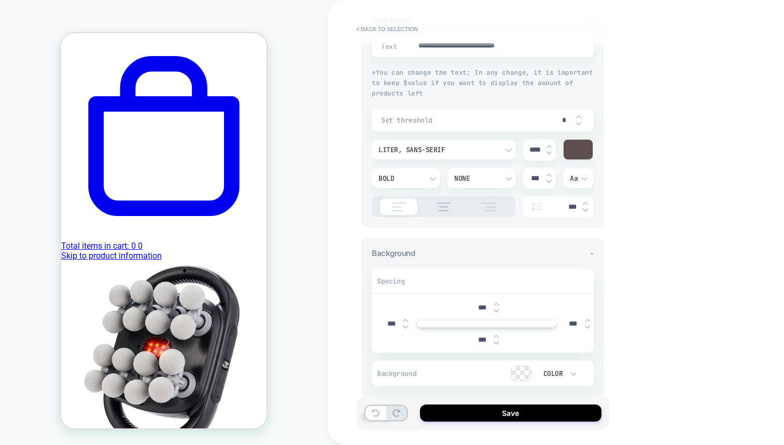
click at [552, 269] on div "Spacing" at bounding box center [483, 281] width 222 height 25
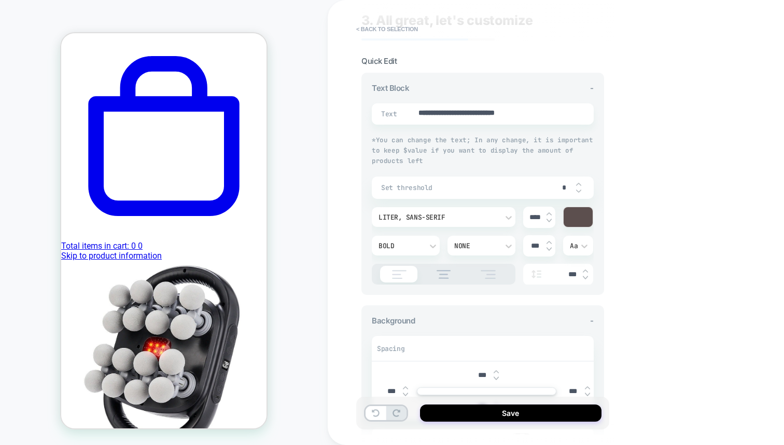
scroll to position [20, 0]
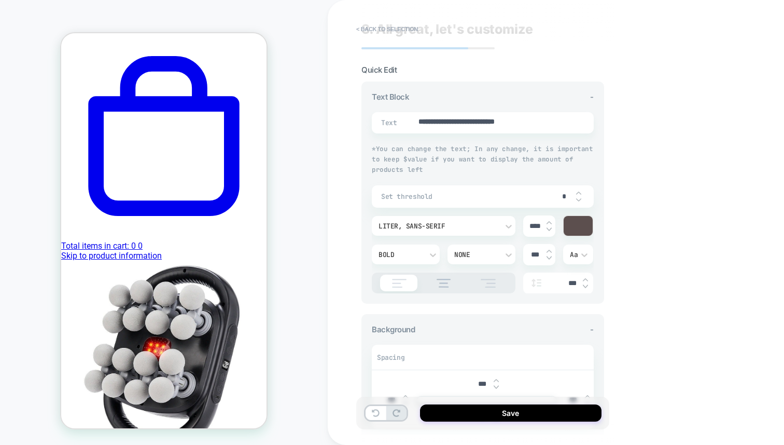
click at [555, 275] on div "***" at bounding box center [558, 282] width 70 height 21
click at [589, 289] on div "***" at bounding box center [558, 282] width 70 height 21
click at [589, 288] on div "***" at bounding box center [558, 282] width 70 height 21
click at [588, 284] on img at bounding box center [585, 286] width 5 height 4
click at [585, 278] on img at bounding box center [585, 280] width 5 height 4
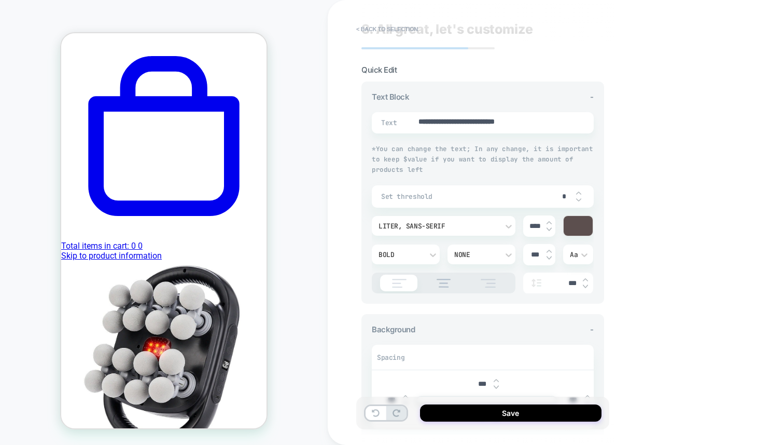
type textarea "*"
type input "***"
click at [590, 323] on div "Background - Spacing *** *** *** *** Background Color" at bounding box center [483, 393] width 243 height 159
click at [378, 414] on icon at bounding box center [376, 413] width 8 height 8
type textarea "*"
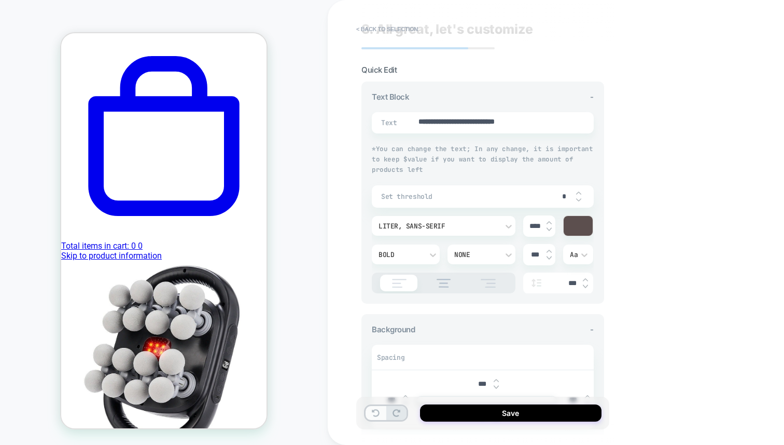
type input "***"
click at [378, 414] on icon at bounding box center [376, 413] width 8 height 8
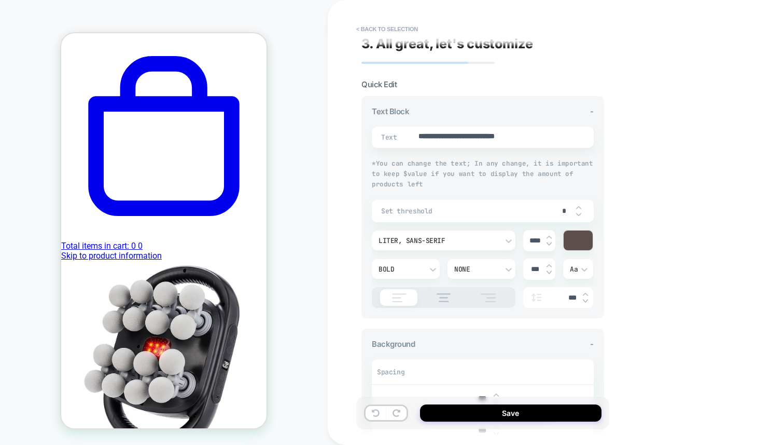
scroll to position [0, 0]
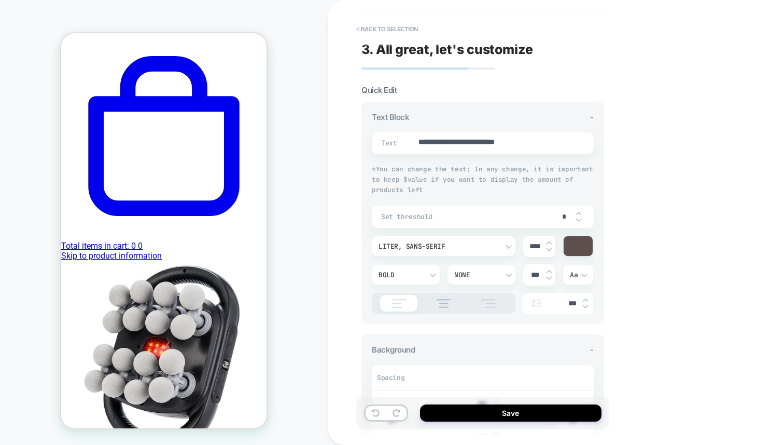
click at [475, 148] on div "**********" at bounding box center [483, 142] width 222 height 21
click at [447, 202] on div "**********" at bounding box center [483, 219] width 222 height 189
click at [447, 209] on div "Set threshold *" at bounding box center [483, 216] width 222 height 22
click at [578, 211] on img at bounding box center [578, 213] width 5 height 4
type textarea "*"
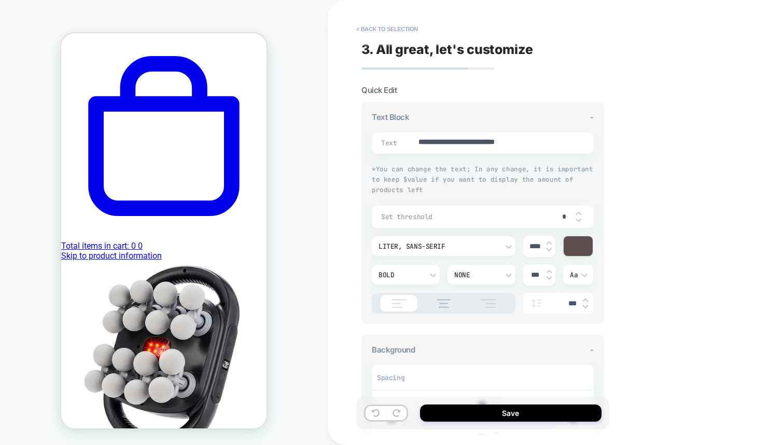
type input "*"
type textarea "*"
type input "*"
click at [578, 213] on img at bounding box center [578, 213] width 5 height 4
type textarea "*"
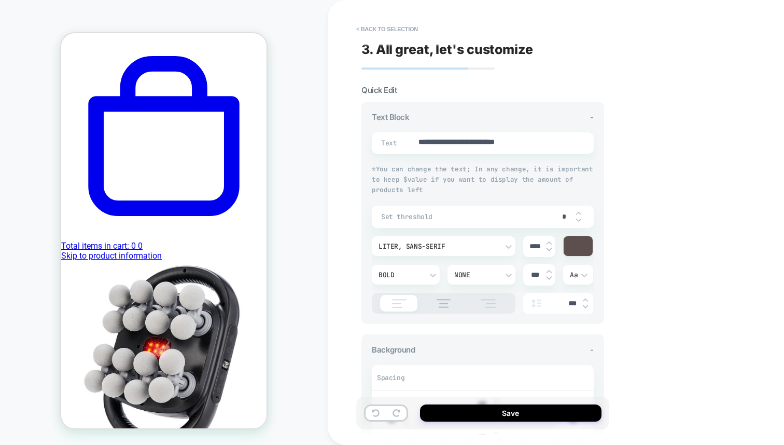
type input "*"
click at [580, 219] on img at bounding box center [578, 220] width 5 height 4
type textarea "*"
type input "*"
click at [580, 219] on img at bounding box center [578, 220] width 5 height 4
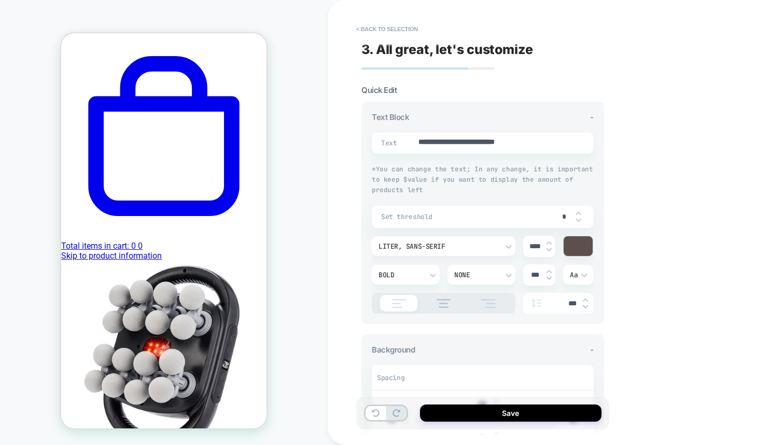
type textarea "*"
type input "*"
click at [580, 219] on img at bounding box center [578, 220] width 5 height 4
type textarea "*"
type input "*"
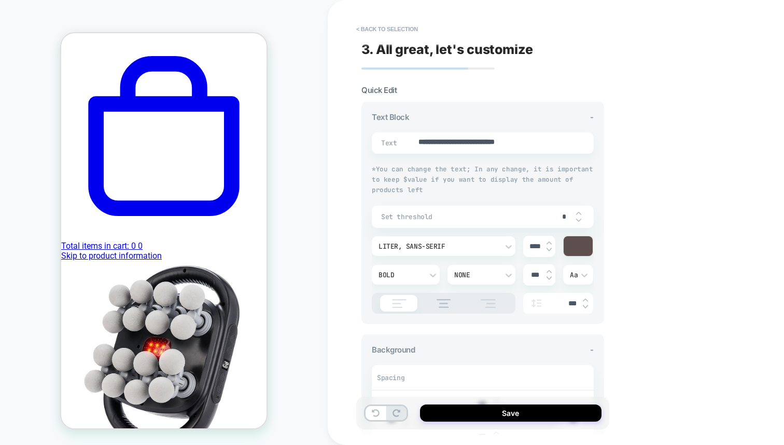
type textarea "*"
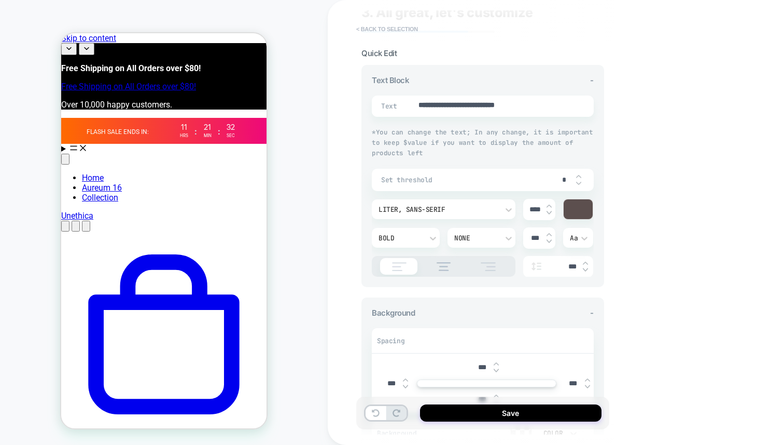
click at [374, 31] on button "< Back to selection" at bounding box center [387, 29] width 72 height 17
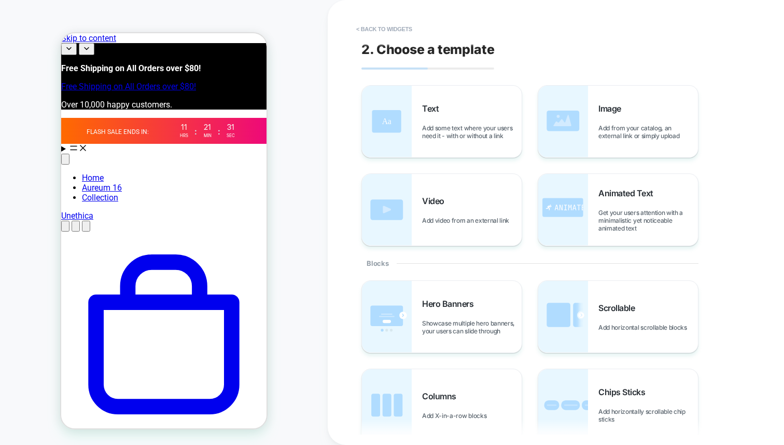
click at [374, 31] on button "< Back to widgets" at bounding box center [384, 29] width 66 height 17
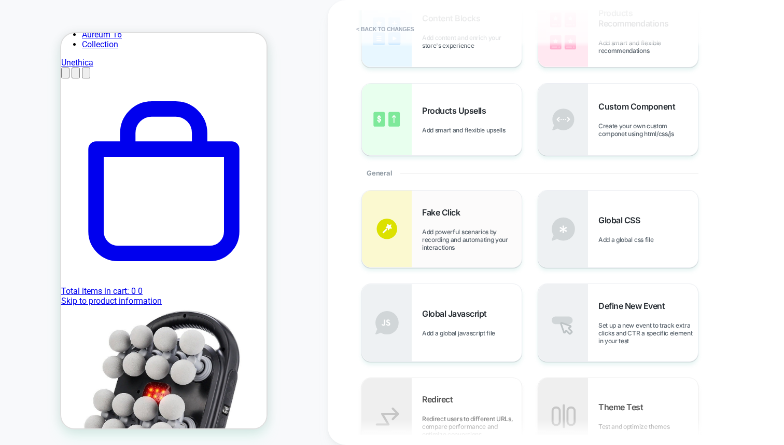
scroll to position [89, 0]
click at [432, 255] on div "Fake Click Add powerful scenarios by recording and automating your interactions" at bounding box center [442, 230] width 160 height 77
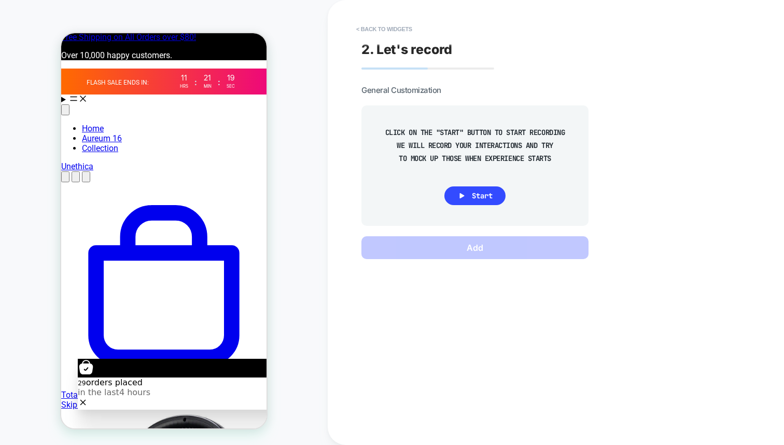
scroll to position [0, 0]
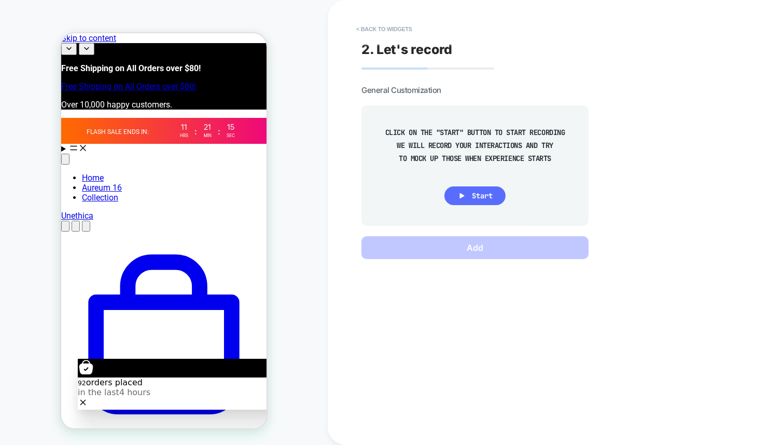
click at [473, 191] on span "Start" at bounding box center [482, 195] width 21 height 9
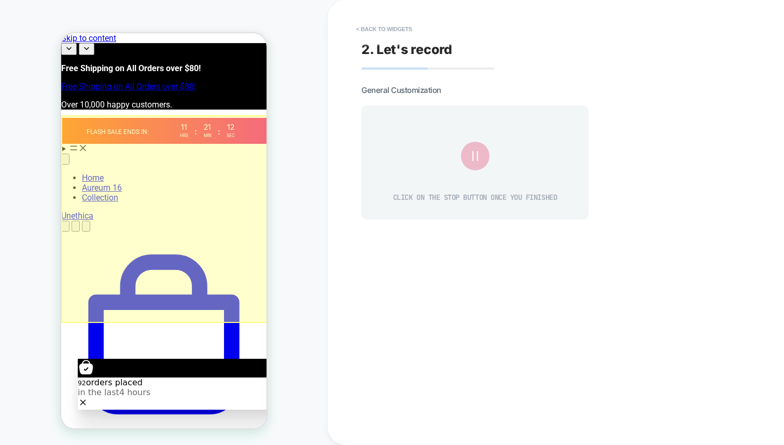
click at [164, 213] on div at bounding box center [165, 219] width 208 height 208
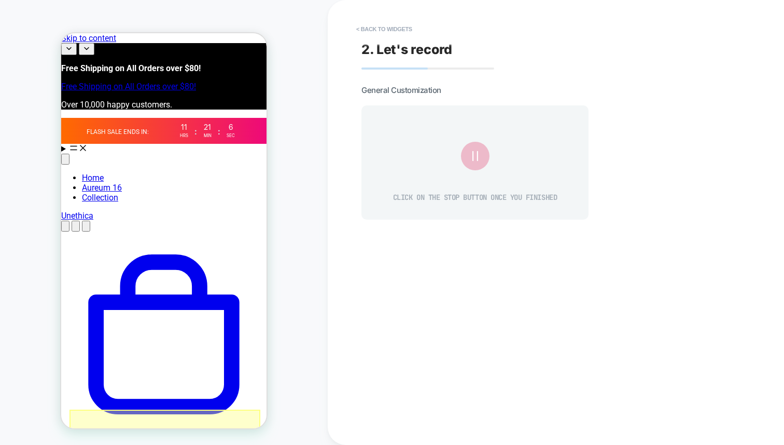
click at [169, 412] on div at bounding box center [165, 430] width 191 height 42
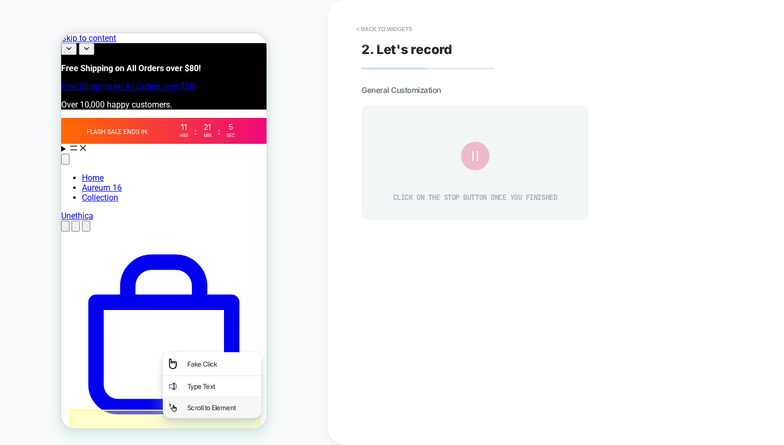
click at [184, 410] on div "Scroll to Element" at bounding box center [212, 407] width 99 height 21
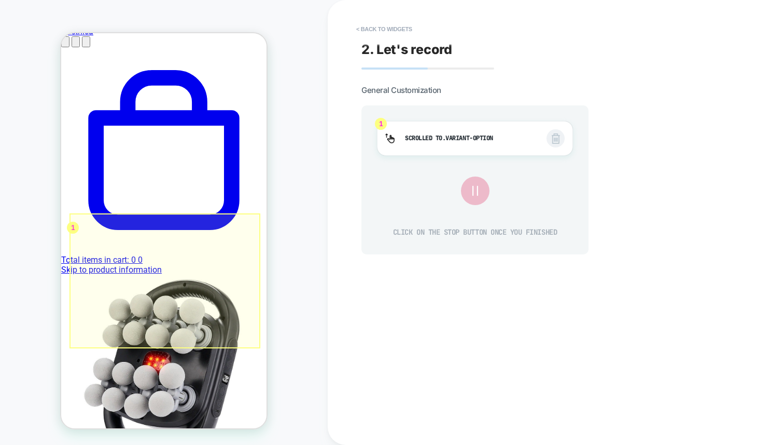
scroll to position [185, 0]
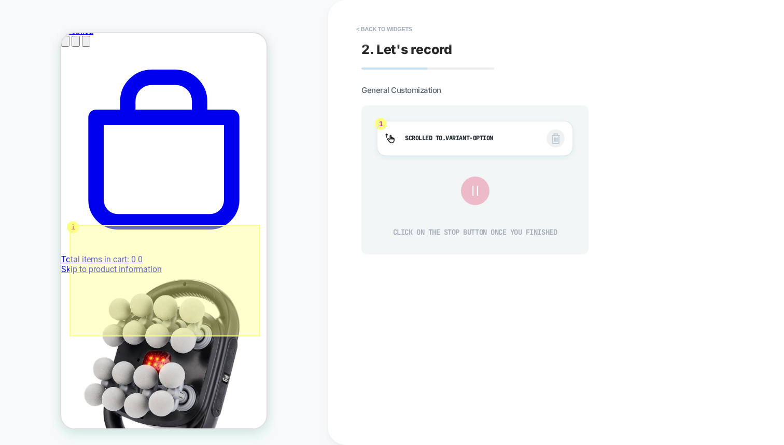
click at [195, 291] on div at bounding box center [165, 281] width 191 height 112
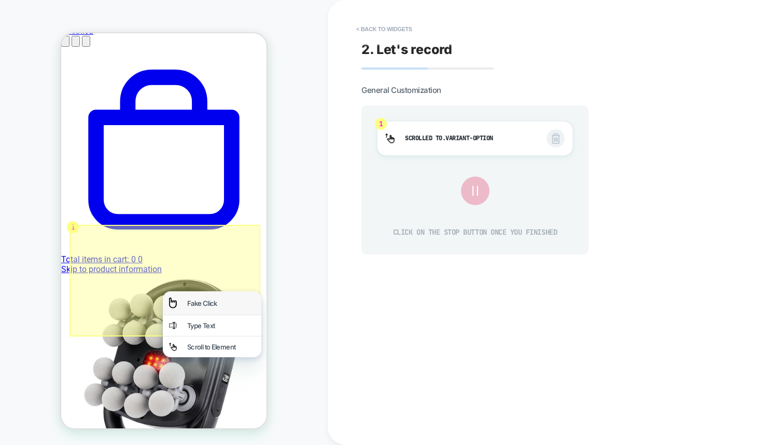
click at [199, 303] on div "Fake Click" at bounding box center [221, 303] width 68 height 8
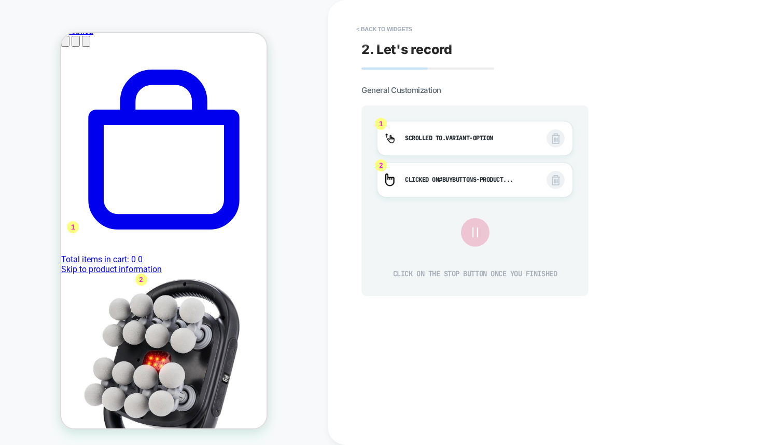
click at [473, 230] on icon at bounding box center [475, 232] width 5 height 10
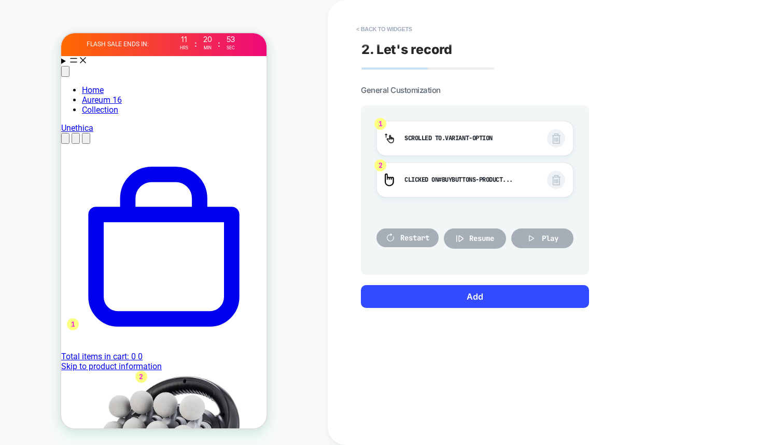
scroll to position [0, 0]
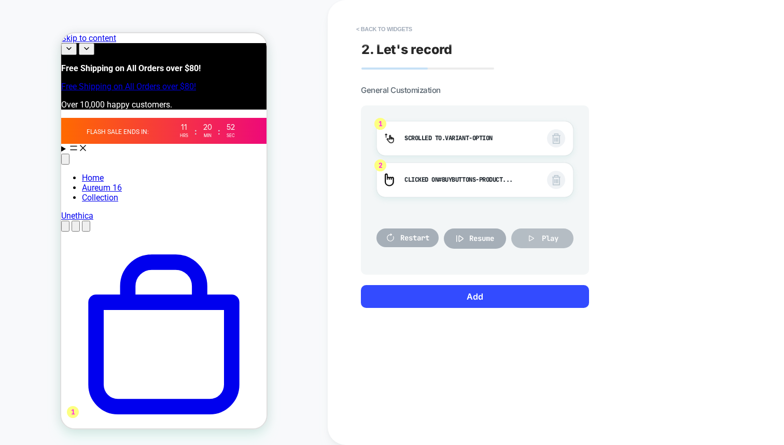
click at [522, 243] on button "Play" at bounding box center [543, 238] width 62 height 20
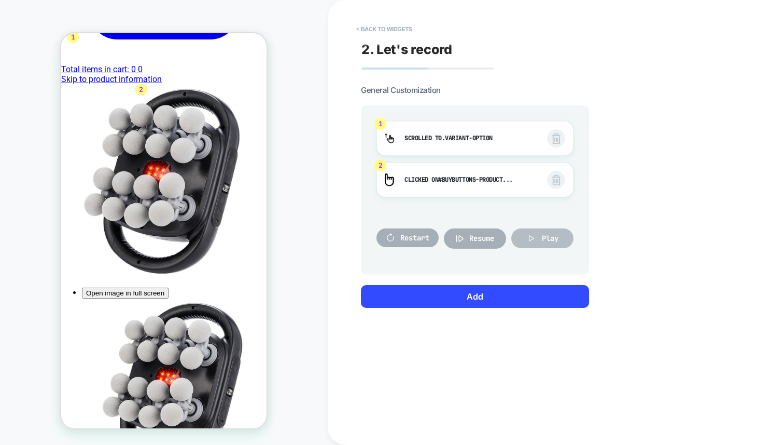
scroll to position [376, 0]
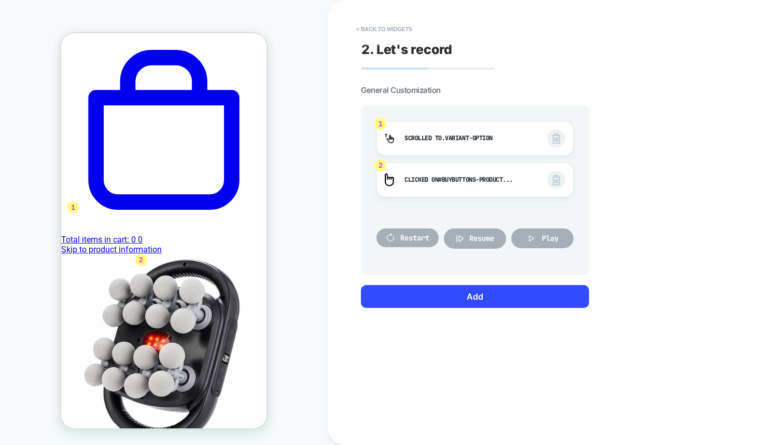
scroll to position [176, 0]
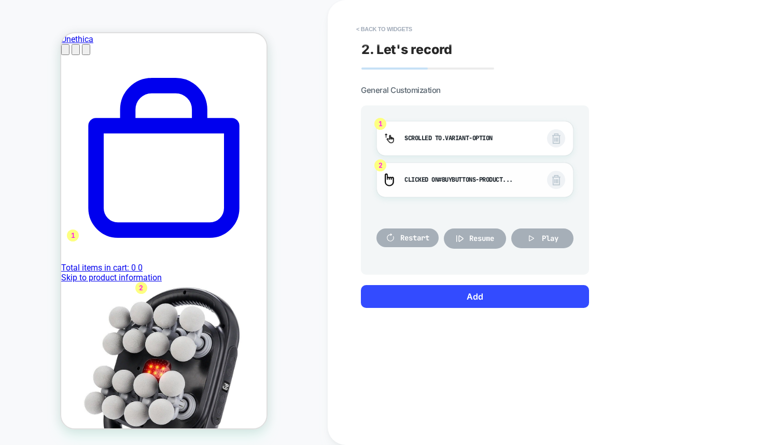
click at [568, 179] on div "2 Clicked on #BuyButtons-Product... #BuyButtons-ProductSubmitButton-AMEtlbEF0Sn…" at bounding box center [475, 179] width 197 height 35
click at [562, 179] on span at bounding box center [556, 180] width 18 height 18
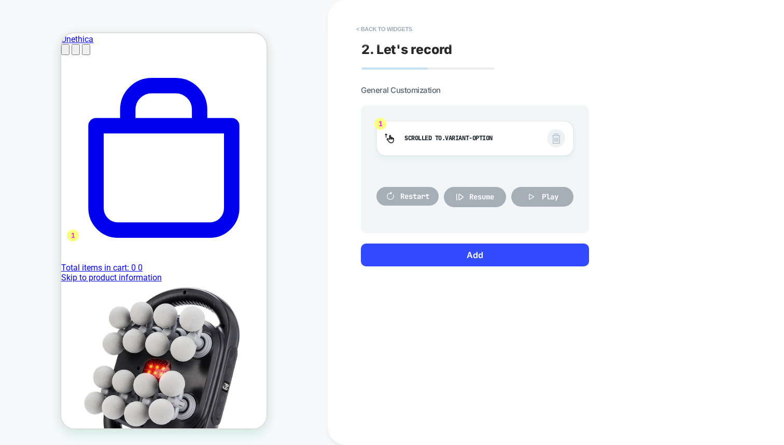
click at [479, 178] on div "Resume" at bounding box center [475, 196] width 62 height 41
click at [476, 196] on span "Resume" at bounding box center [482, 196] width 25 height 9
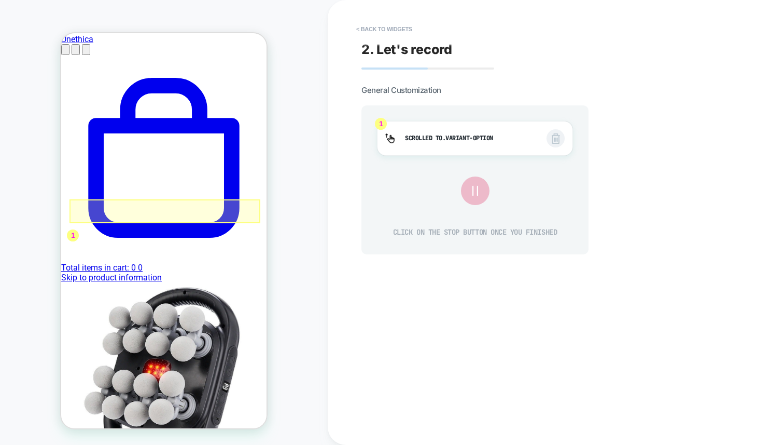
scroll to position [0, 0]
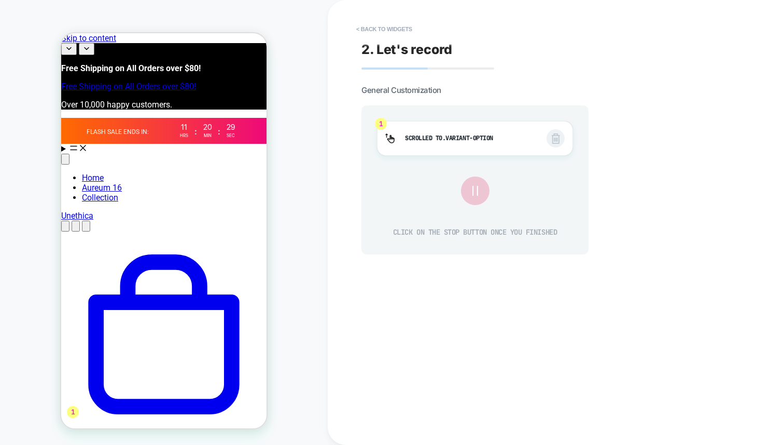
click at [478, 192] on icon at bounding box center [474, 190] width 17 height 17
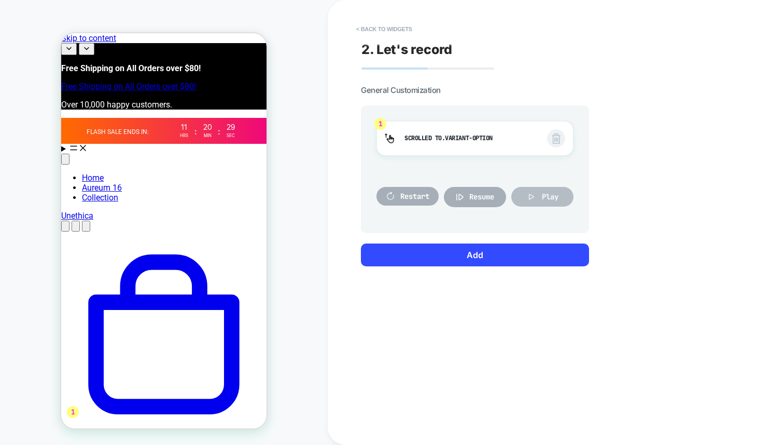
click at [518, 204] on button "Play" at bounding box center [543, 197] width 62 height 20
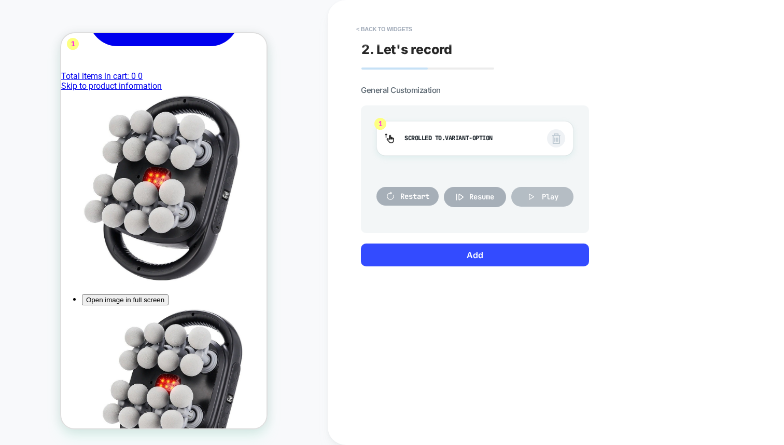
scroll to position [376, 0]
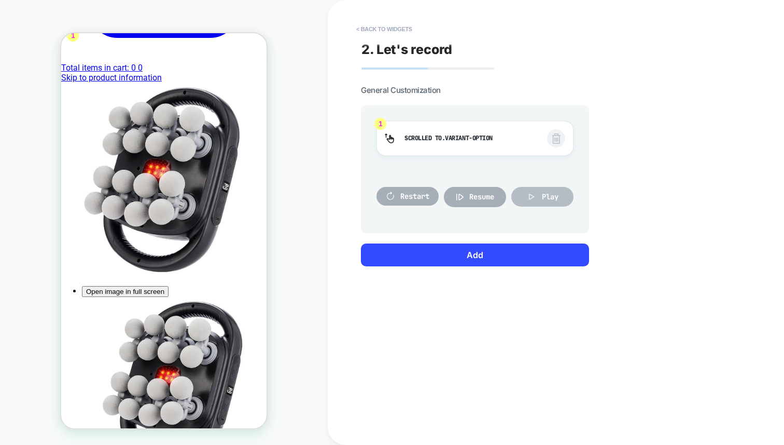
click at [537, 203] on button "Play" at bounding box center [543, 197] width 62 height 20
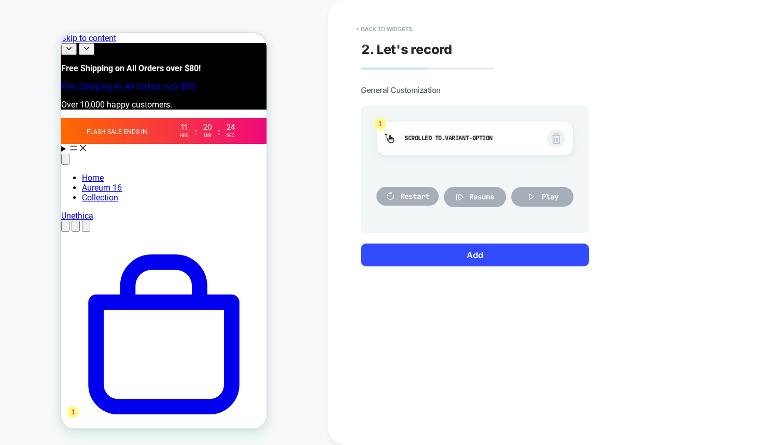
scroll to position [7, 0]
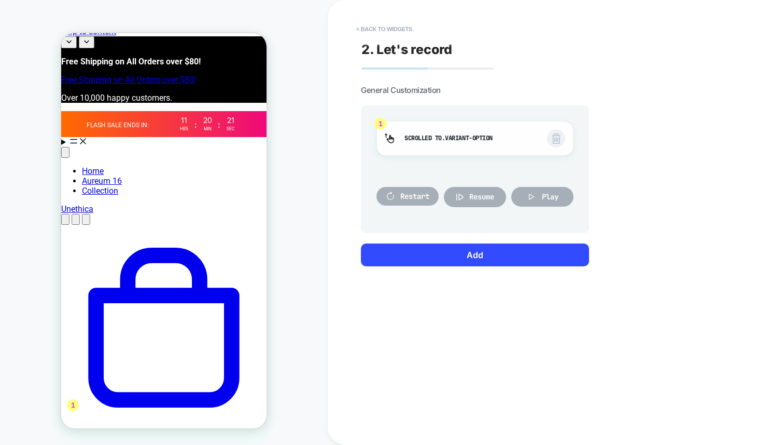
drag, startPoint x: 420, startPoint y: 148, endPoint x: 508, endPoint y: 150, distance: 88.7
click at [508, 150] on div "1 Scrolled to .variant-option" at bounding box center [475, 138] width 197 height 35
click at [558, 137] on img at bounding box center [557, 138] width 8 height 10
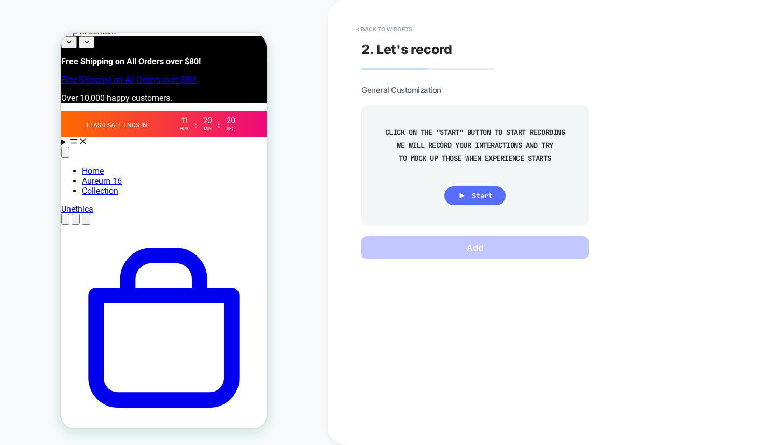
click at [462, 200] on button "Start" at bounding box center [475, 195] width 61 height 19
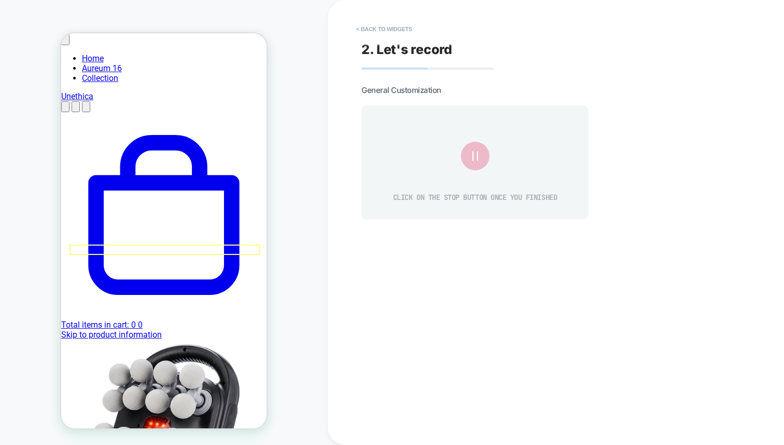
scroll to position [124, 0]
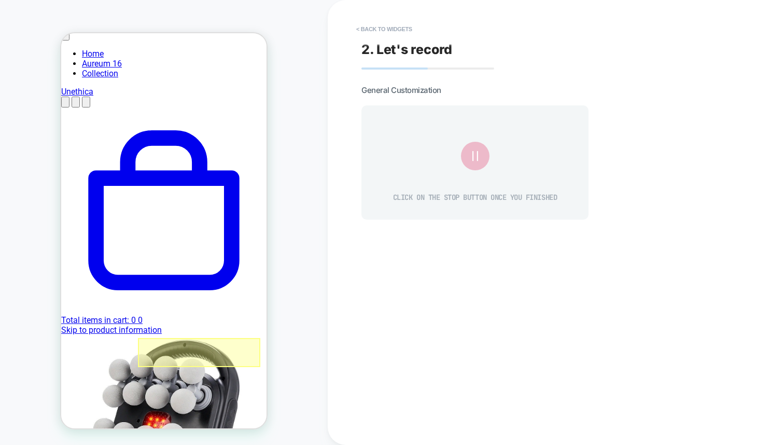
click at [180, 354] on div at bounding box center [199, 352] width 122 height 29
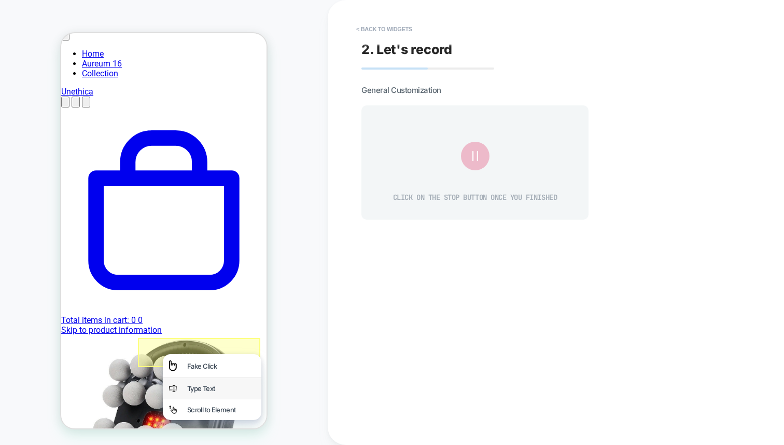
click at [220, 387] on div "Type Text" at bounding box center [221, 388] width 68 height 8
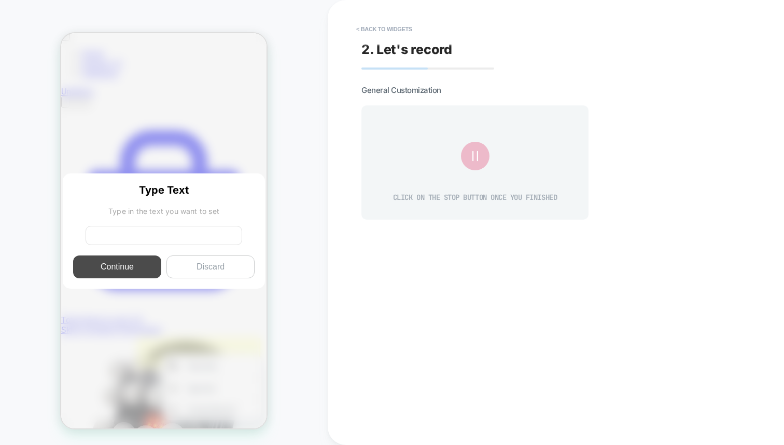
click at [177, 245] on input at bounding box center [164, 235] width 157 height 19
type input "******"
click at [130, 271] on button "Continue" at bounding box center [117, 266] width 88 height 23
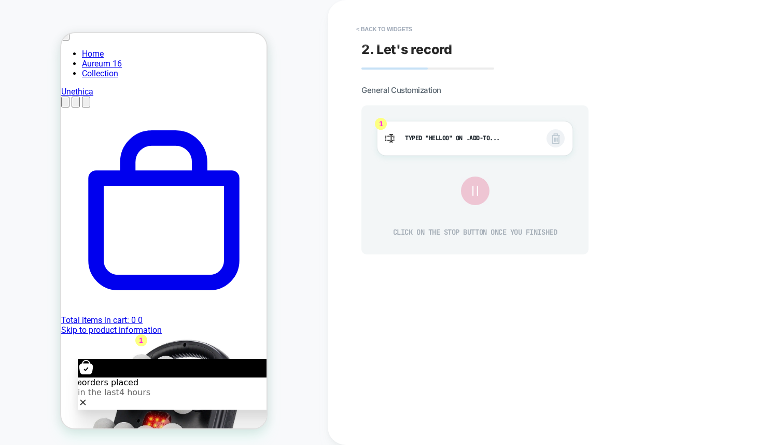
click at [464, 194] on button at bounding box center [475, 190] width 27 height 27
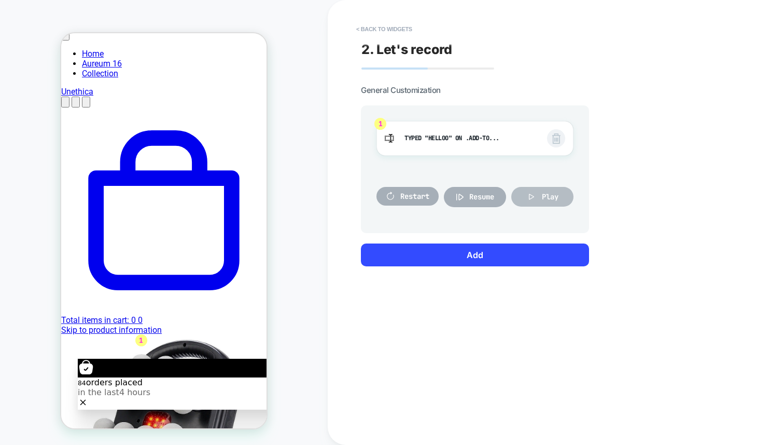
click at [535, 199] on icon at bounding box center [532, 196] width 10 height 10
click at [532, 200] on icon at bounding box center [532, 196] width 10 height 10
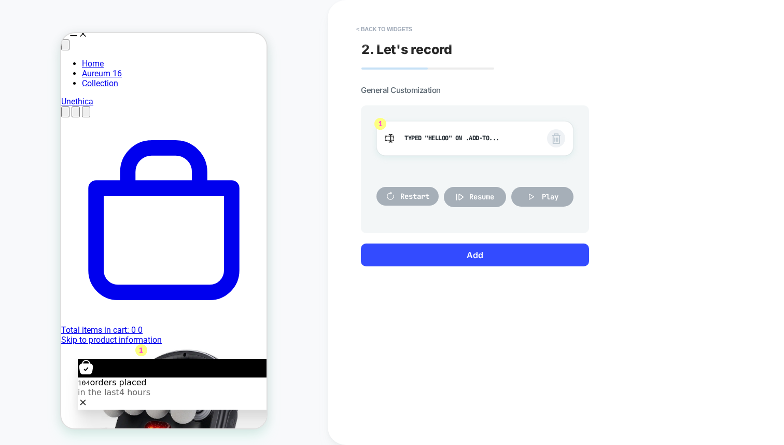
scroll to position [170, 0]
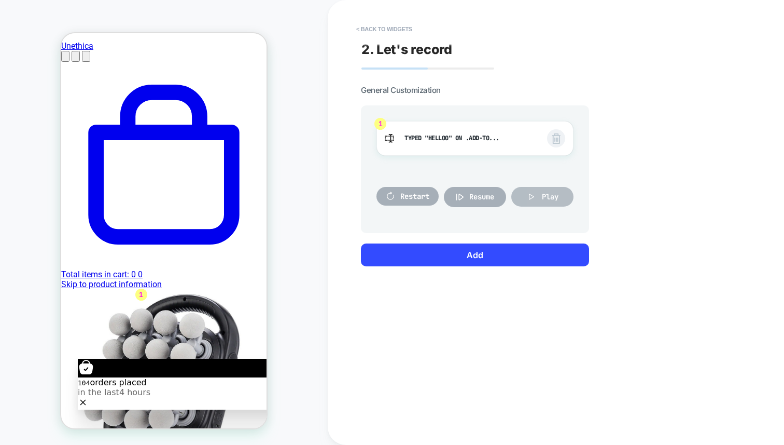
click at [527, 196] on icon at bounding box center [532, 196] width 10 height 10
click at [507, 136] on span "Typed " helloo " on .add-to... .add-to-cart-text--added" at bounding box center [471, 138] width 132 height 11
click at [568, 136] on div "1 Typed " helloo " on .add-to... .add-to-cart-text--added" at bounding box center [475, 138] width 197 height 35
click at [562, 136] on span at bounding box center [556, 138] width 18 height 18
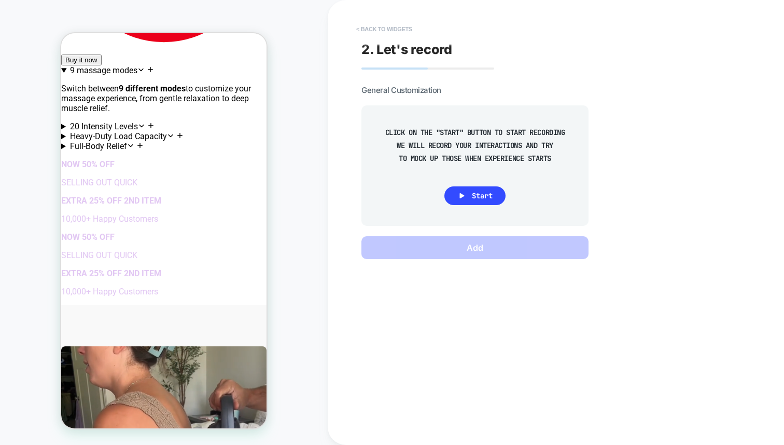
click at [382, 26] on button "< Back to widgets" at bounding box center [384, 29] width 66 height 17
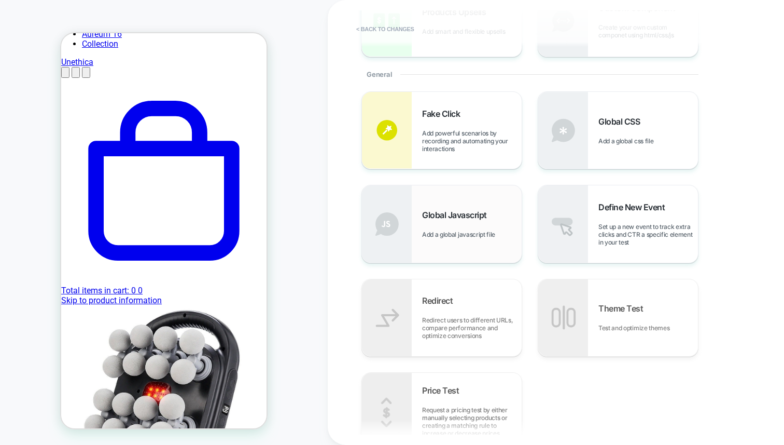
scroll to position [268, 0]
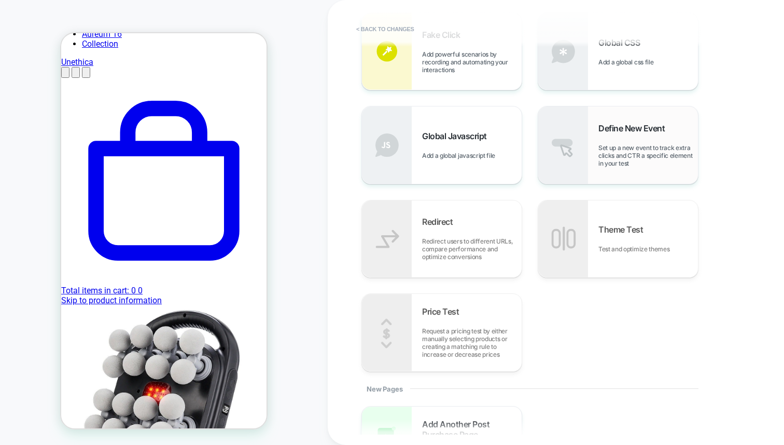
click at [594, 158] on div "Define New Event Set up a new event to track extra clicks and CTR a specific el…" at bounding box center [619, 144] width 160 height 77
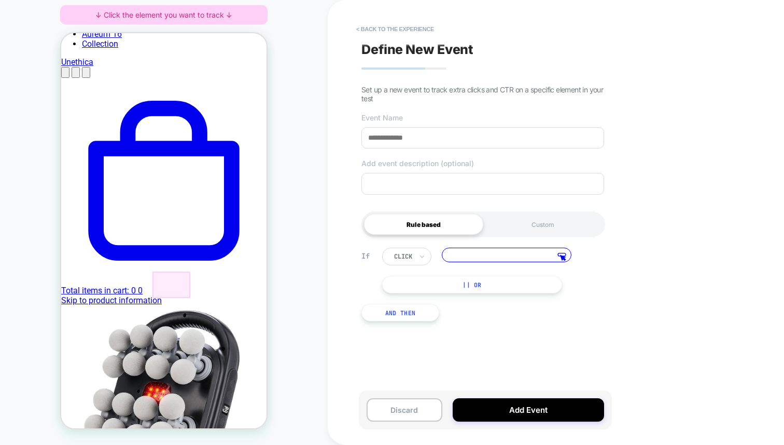
click at [165, 284] on div at bounding box center [172, 284] width 38 height 26
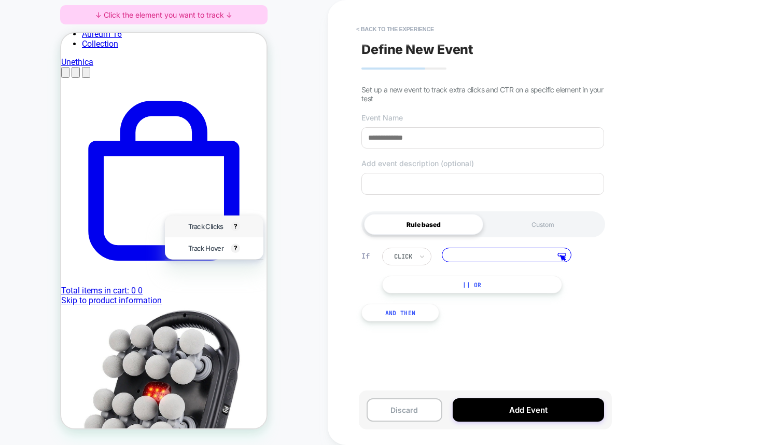
click at [213, 233] on div "Track Clicks ? Tracks clicks on the selected element." at bounding box center [214, 226] width 64 height 22
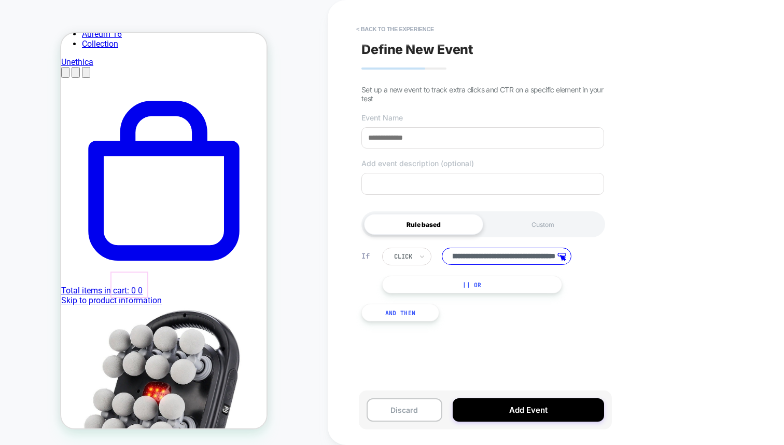
scroll to position [0, 0]
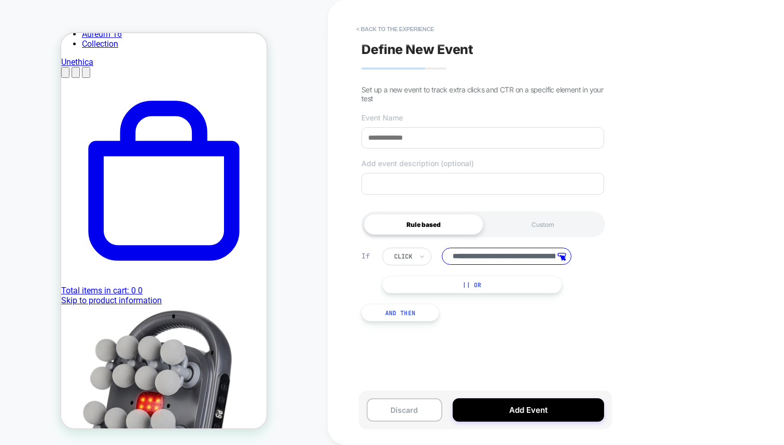
drag, startPoint x: 421, startPoint y: 312, endPoint x: 465, endPoint y: 310, distance: 43.6
click at [464, 310] on div "**********" at bounding box center [482, 284] width 253 height 105
click at [456, 140] on input at bounding box center [483, 137] width 243 height 21
click at [468, 135] on input "**********" at bounding box center [483, 137] width 243 height 21
type input "**********"
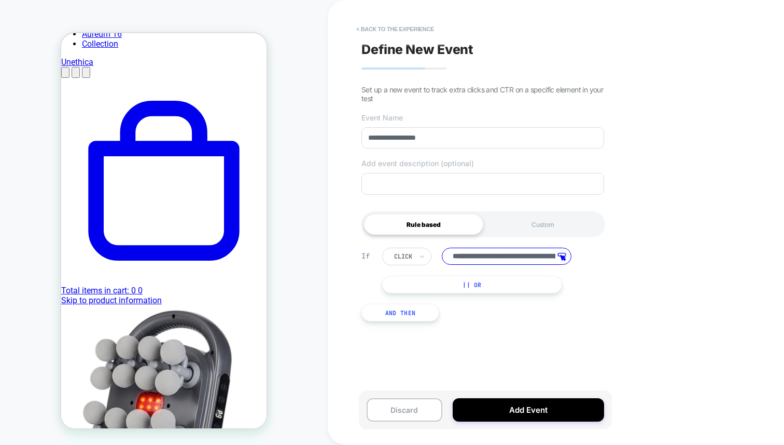
click at [441, 230] on div "Rule based" at bounding box center [423, 224] width 119 height 21
click at [448, 314] on div "**********" at bounding box center [482, 284] width 253 height 105
click at [419, 320] on button "And Then" at bounding box center [401, 312] width 78 height 18
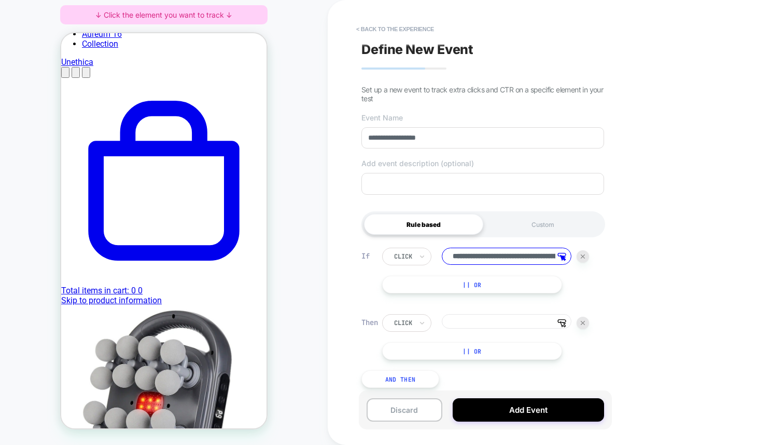
click at [413, 322] on div "click" at bounding box center [403, 322] width 20 height 11
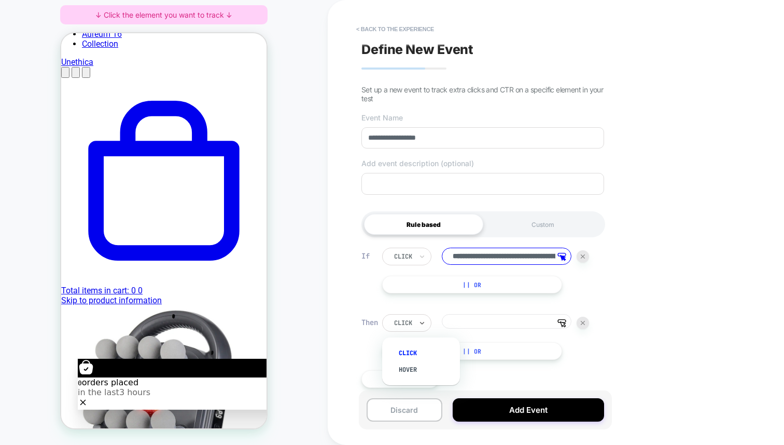
click at [377, 322] on div "Then" at bounding box center [370, 322] width 16 height 9
click at [582, 325] on img at bounding box center [583, 323] width 4 height 4
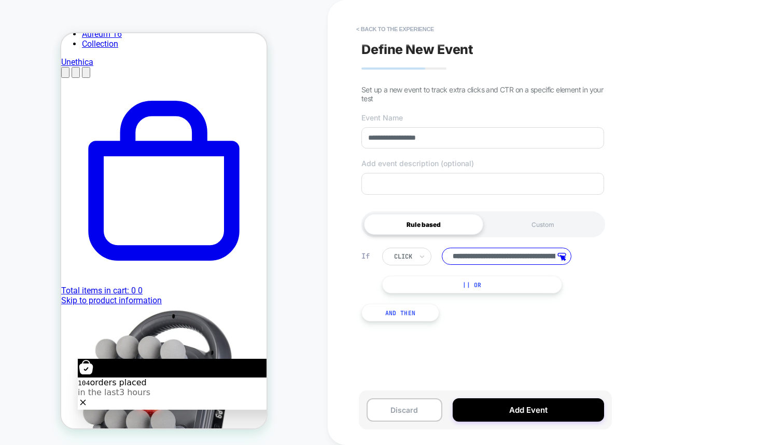
click at [495, 288] on button "|| Or" at bounding box center [472, 284] width 180 height 18
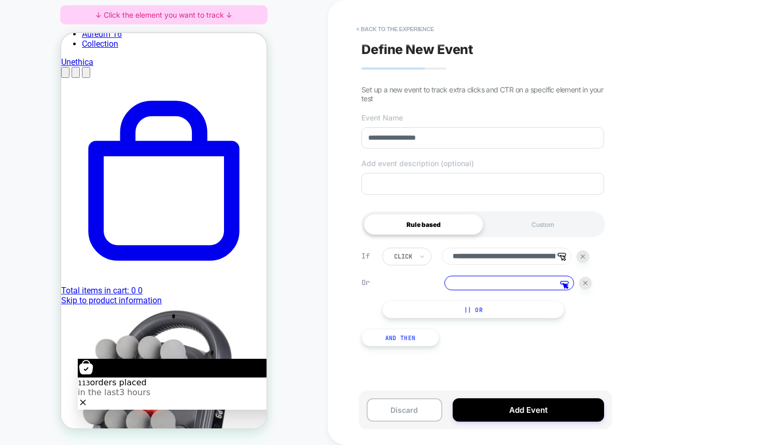
click at [589, 257] on div at bounding box center [583, 256] width 12 height 12
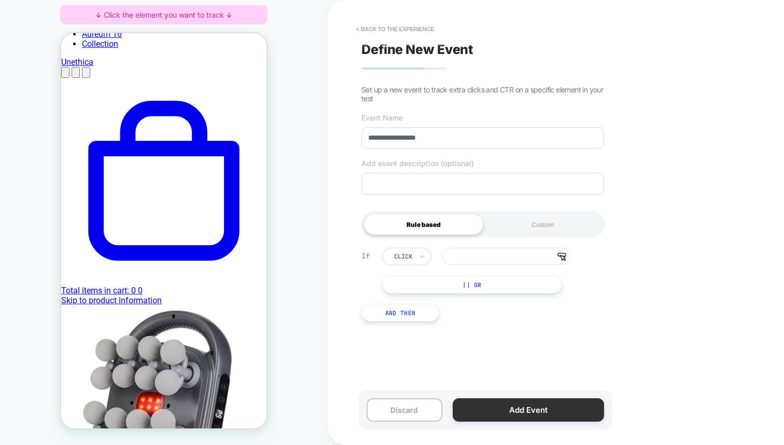
click at [527, 412] on button "Add Event" at bounding box center [528, 409] width 151 height 23
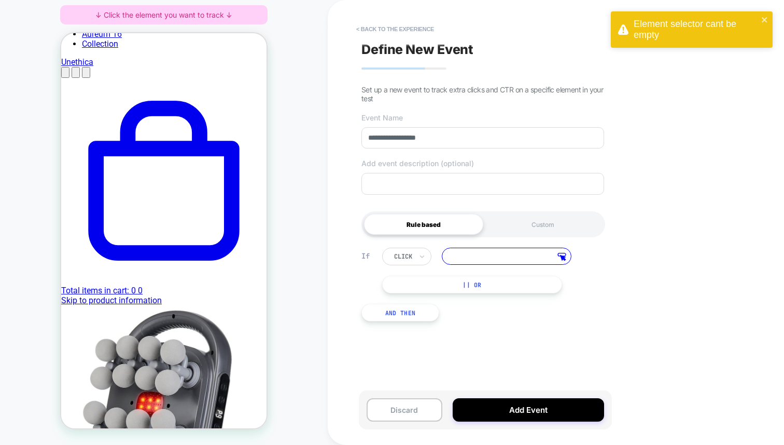
click at [502, 253] on input at bounding box center [507, 255] width 130 height 17
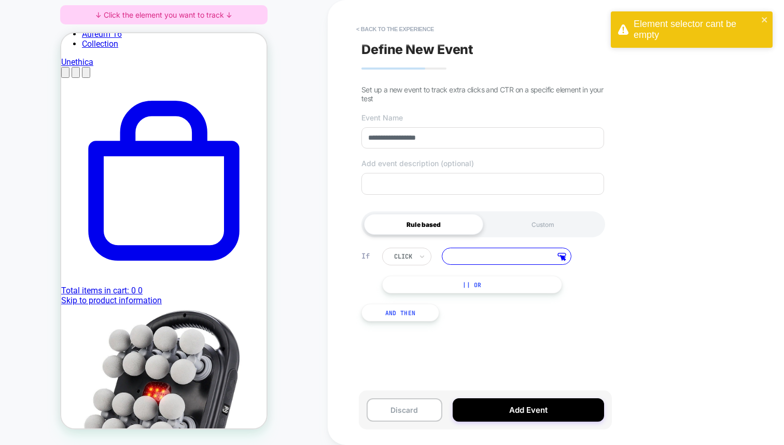
click at [544, 255] on input at bounding box center [507, 255] width 130 height 17
click at [561, 257] on icon at bounding box center [562, 257] width 9 height 8
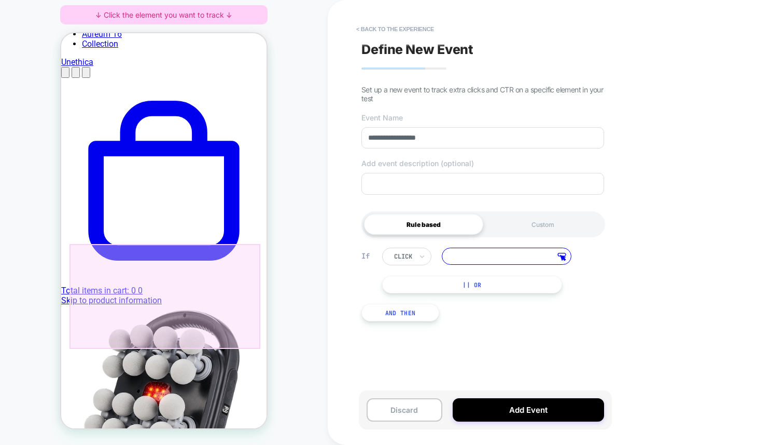
click at [171, 284] on div at bounding box center [165, 296] width 191 height 105
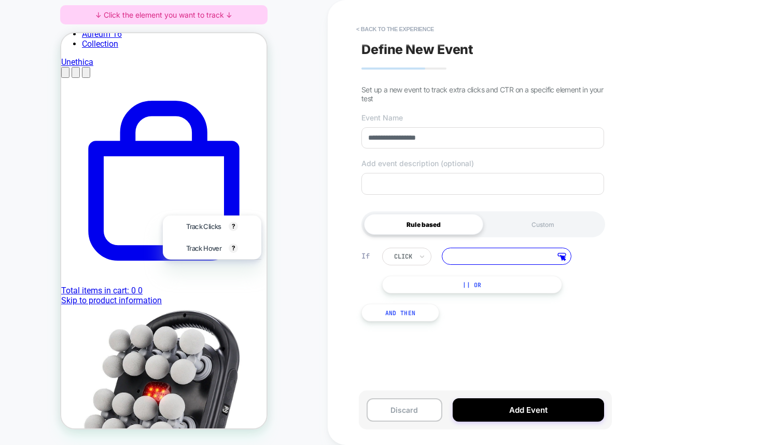
click at [170, 289] on div at bounding box center [164, 295] width 189 height 103
click at [558, 257] on input at bounding box center [507, 255] width 130 height 17
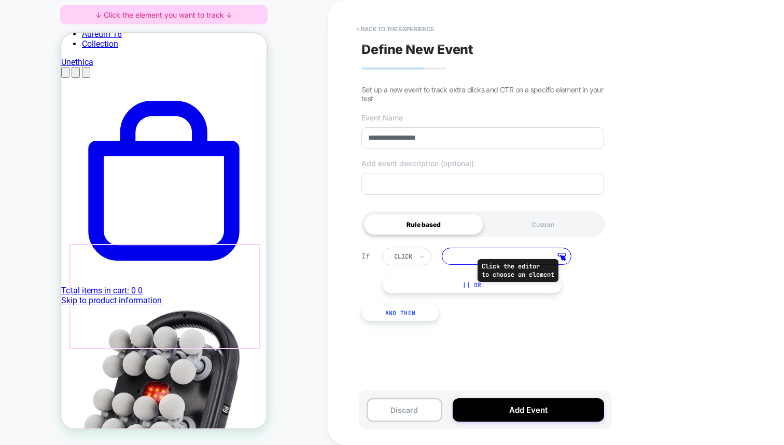
click at [561, 256] on icon at bounding box center [562, 254] width 8 height 3
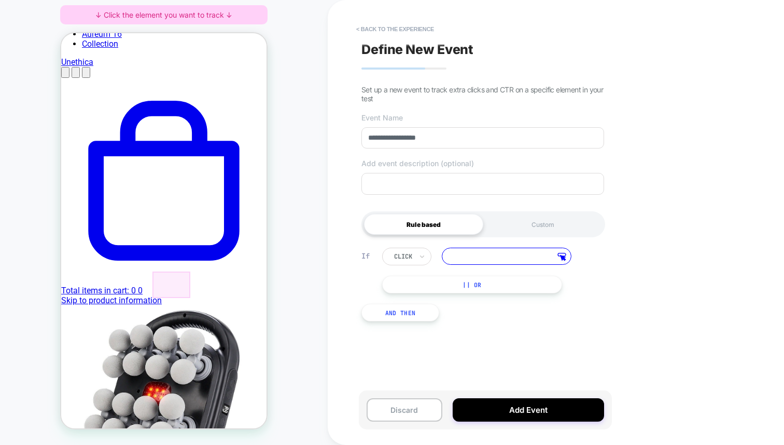
click at [164, 284] on div at bounding box center [172, 284] width 38 height 26
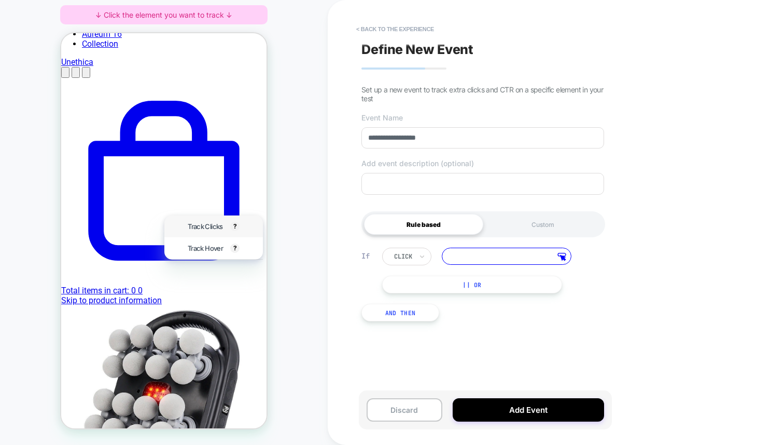
click at [215, 230] on span "Track Clicks" at bounding box center [205, 226] width 35 height 8
type input "**********"
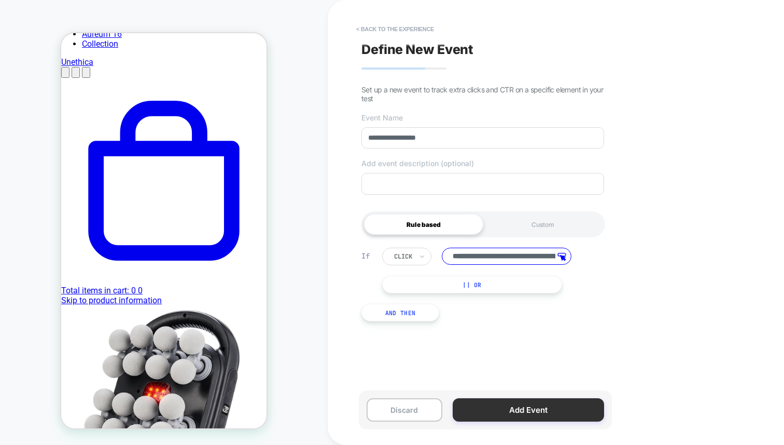
click at [549, 406] on button "Add Event" at bounding box center [528, 409] width 151 height 23
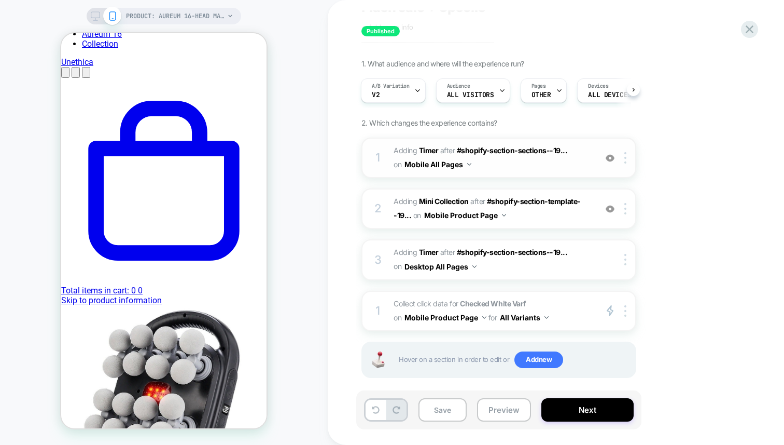
scroll to position [53, 0]
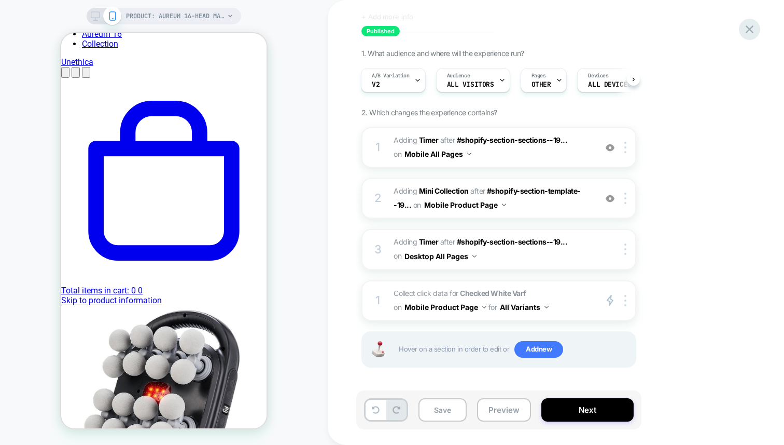
click at [751, 24] on icon at bounding box center [750, 29] width 14 height 14
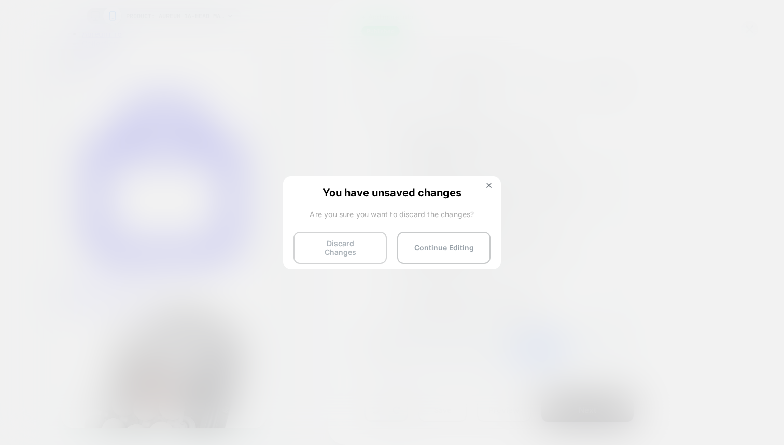
click at [363, 239] on button "Discard Changes" at bounding box center [340, 247] width 93 height 32
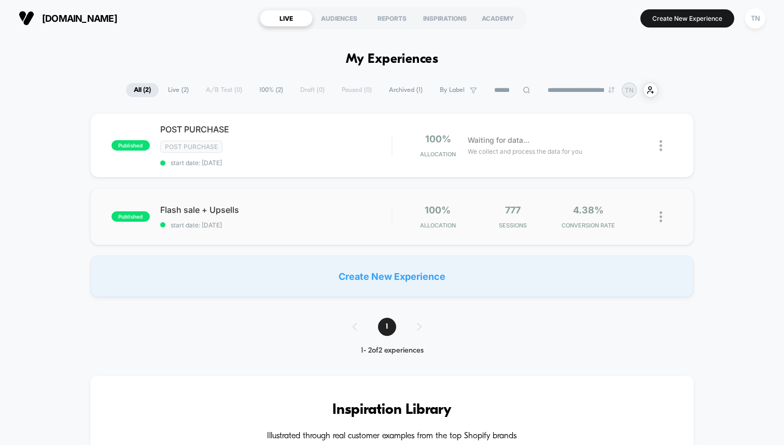
click at [327, 231] on div "published Flash sale + Upsells start date: [DATE] 100% Allocation 777 Sessions …" at bounding box center [392, 216] width 604 height 57
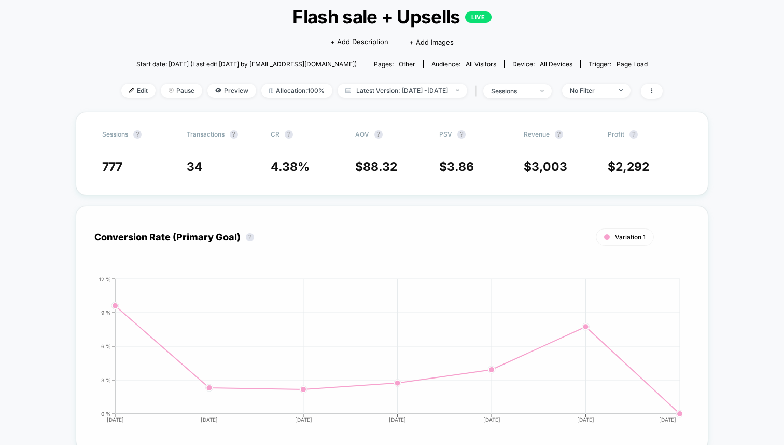
scroll to position [54, 0]
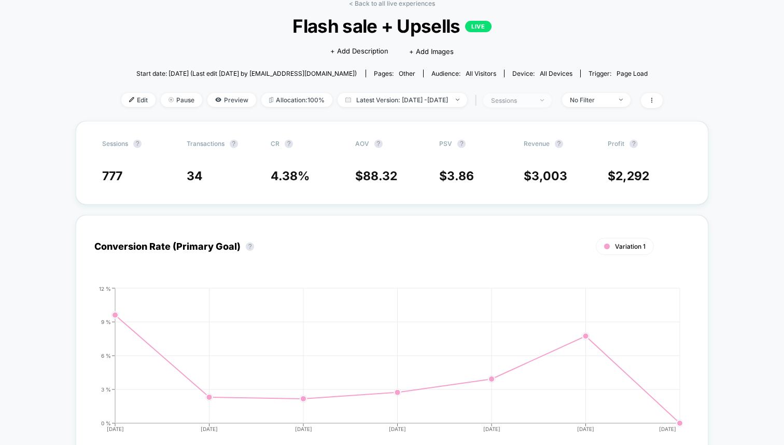
click at [552, 105] on span "sessions" at bounding box center [518, 100] width 68 height 14
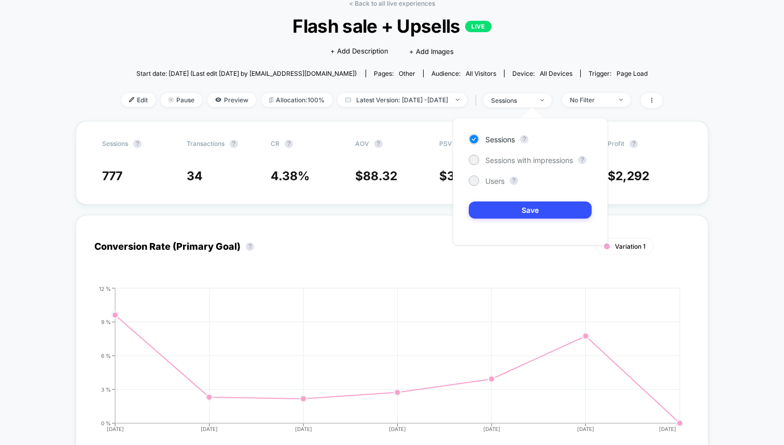
click at [485, 241] on div "Sessions ? Sessions with impressions ? Users ? Save" at bounding box center [530, 181] width 155 height 127
click at [478, 278] on div "Conversion Rate (Primary Goal) ? Variation 1 Hide [DATE] [DATE] [DATE] [DATE] […" at bounding box center [392, 337] width 596 height 208
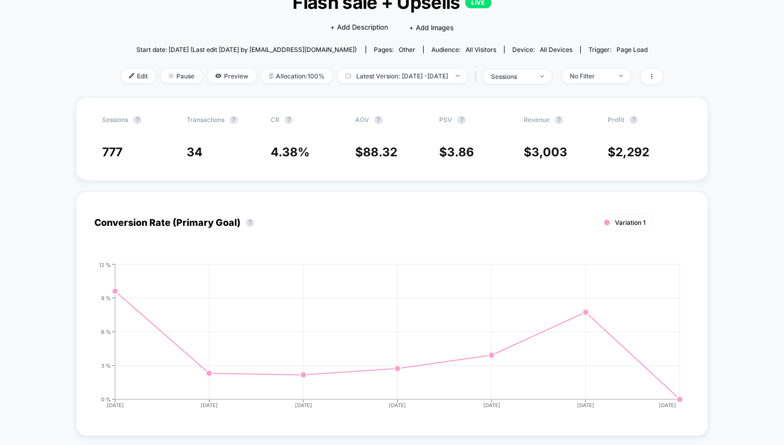
scroll to position [0, 0]
